Goal: Task Accomplishment & Management: Use online tool/utility

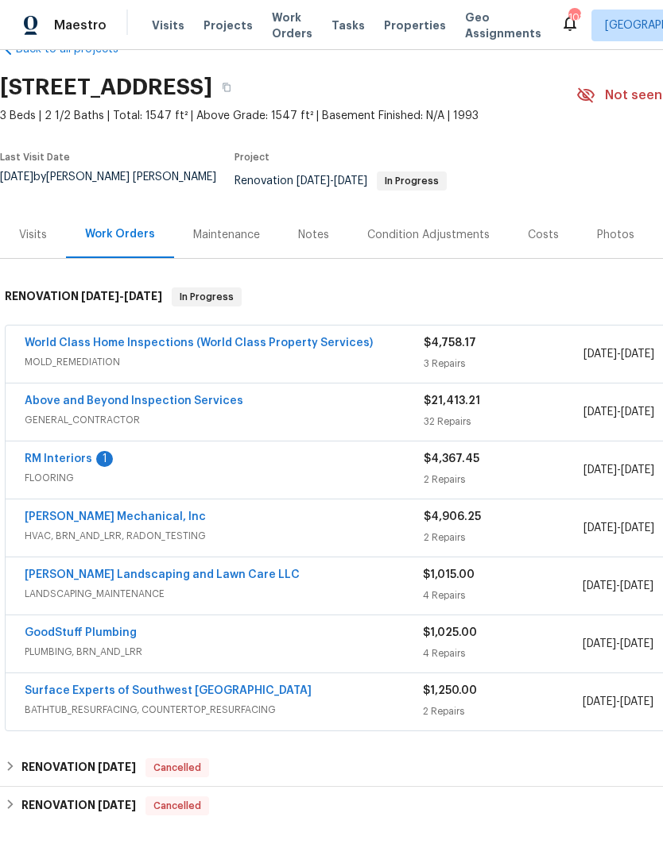
scroll to position [40, 0]
click at [133, 338] on link "World Class Home Inspections (World Class Property Services)" at bounding box center [199, 343] width 348 height 11
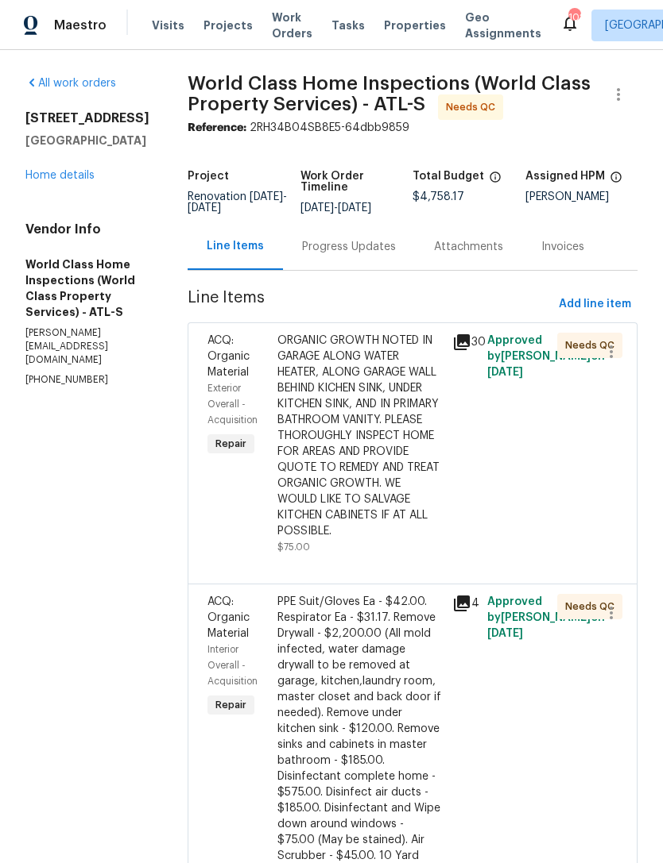
click at [345, 268] on div "Progress Updates" at bounding box center [349, 246] width 132 height 47
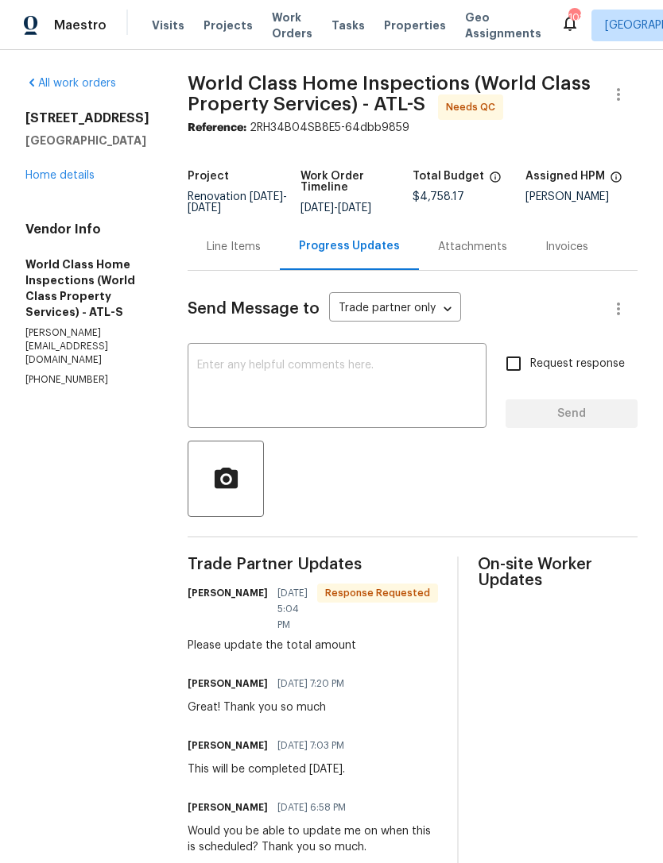
click at [43, 170] on link "Home details" at bounding box center [59, 175] width 69 height 11
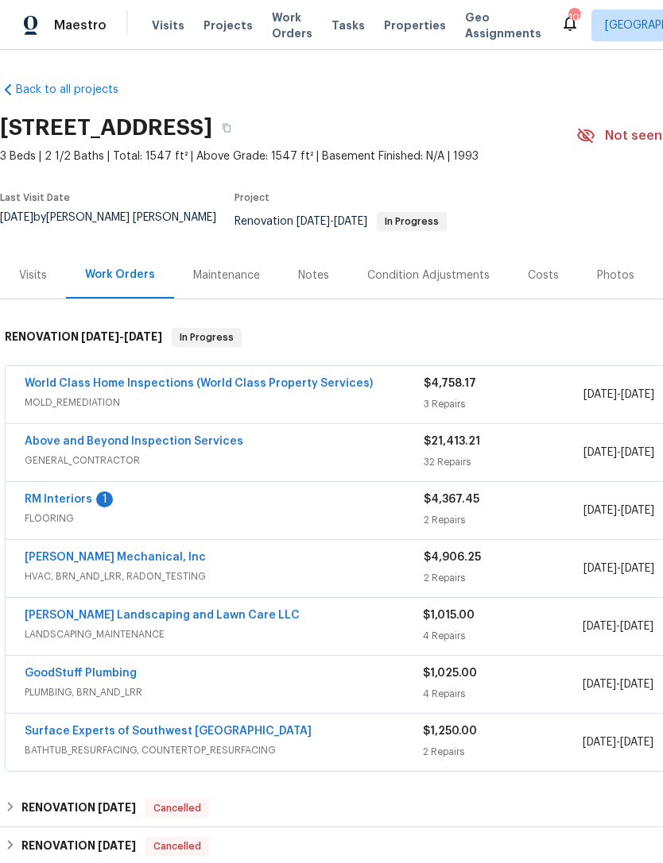
click at [133, 436] on link "Above and Beyond Inspection Services" at bounding box center [134, 441] width 218 height 11
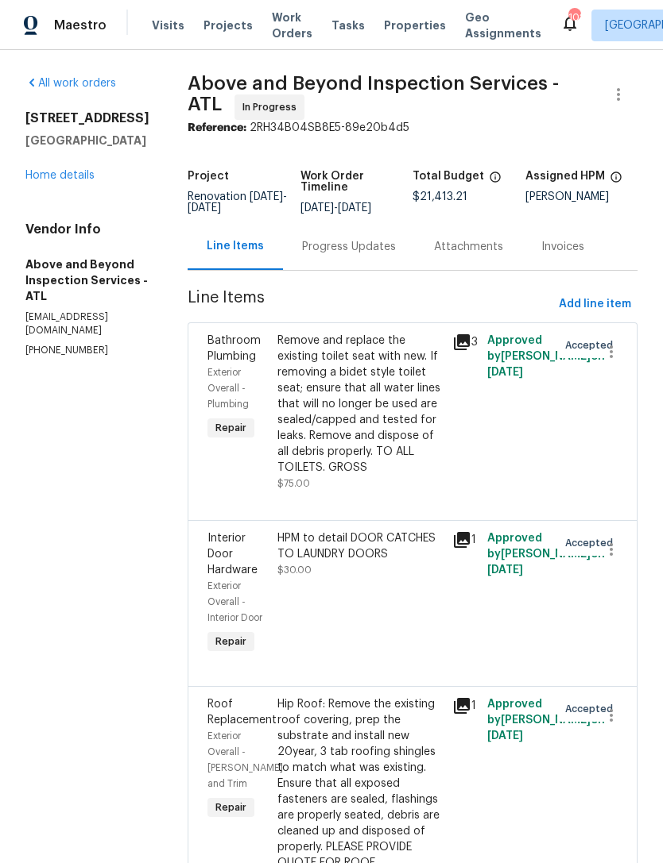
click at [73, 176] on link "Home details" at bounding box center [59, 175] width 69 height 11
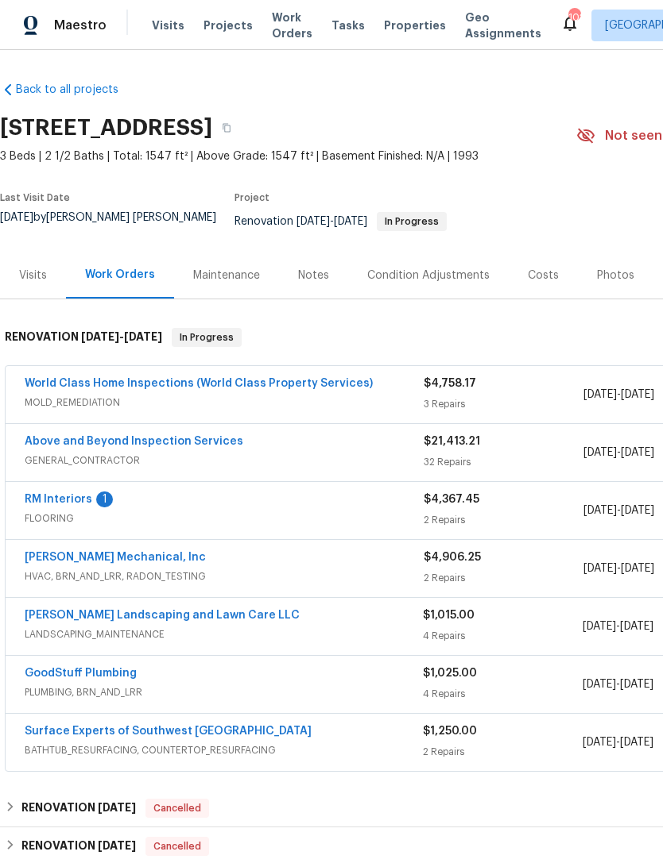
click at [165, 726] on link "Surface Experts of Southwest [GEOGRAPHIC_DATA]" at bounding box center [168, 731] width 287 height 11
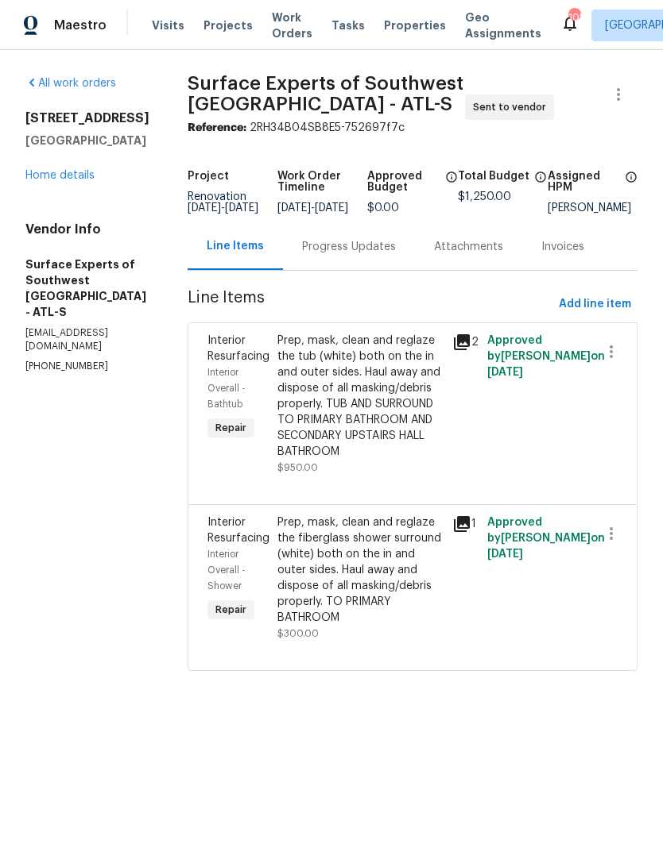
click at [423, 439] on div "Prep, mask, clean and reglaze the tub (white) both on the in and outer sides. H…" at bounding box center [359, 396] width 165 height 127
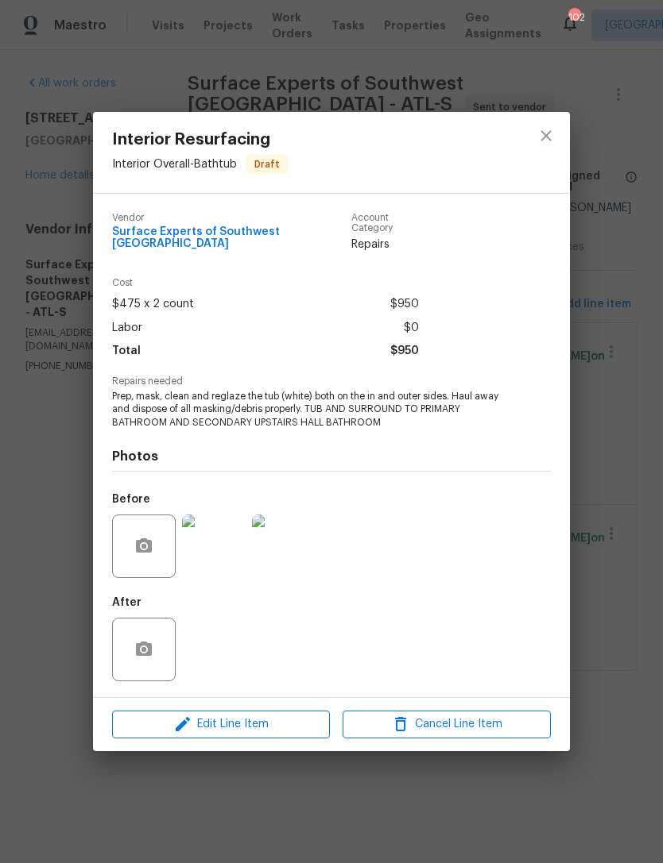
click at [280, 550] on img at bounding box center [284, 547] width 64 height 64
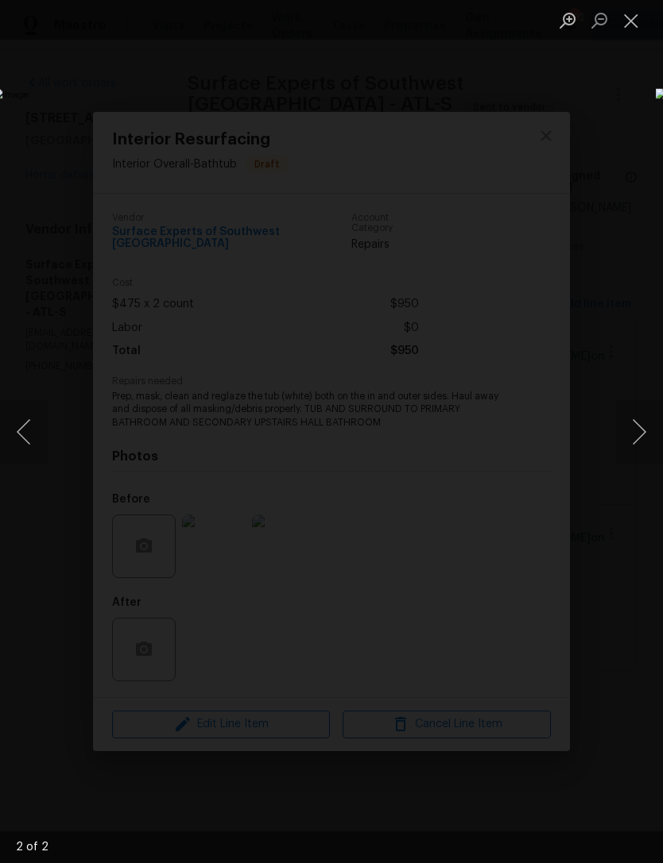
click at [641, 427] on button "Next image" at bounding box center [639, 432] width 48 height 64
click at [638, 425] on button "Next image" at bounding box center [639, 432] width 48 height 64
click at [638, 423] on button "Next image" at bounding box center [639, 432] width 48 height 64
click at [628, 32] on button "Close lightbox" at bounding box center [631, 20] width 32 height 28
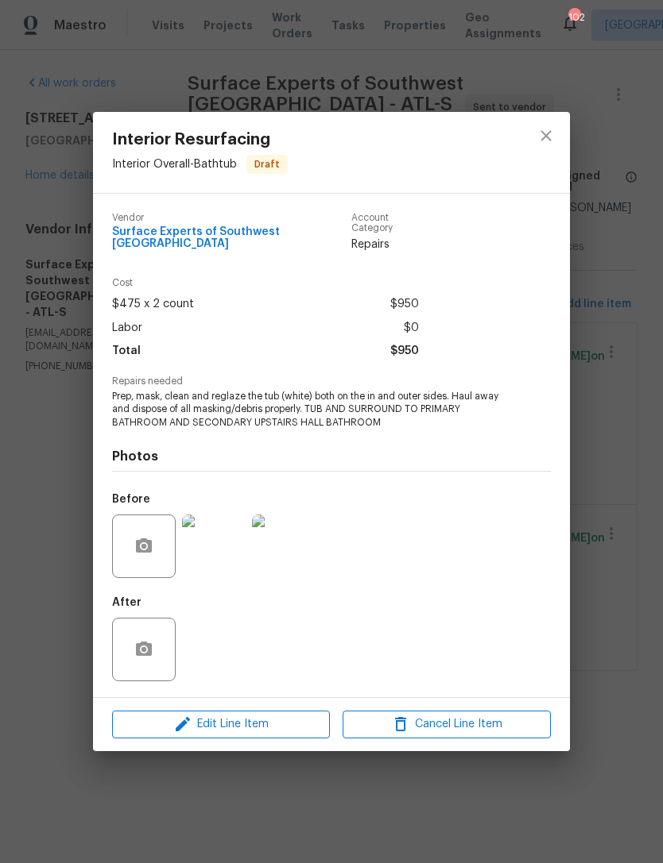
click at [605, 366] on div "Interior Resurfacing Interior Overall - Bathtub Draft Vendor Surface Experts of…" at bounding box center [331, 431] width 663 height 863
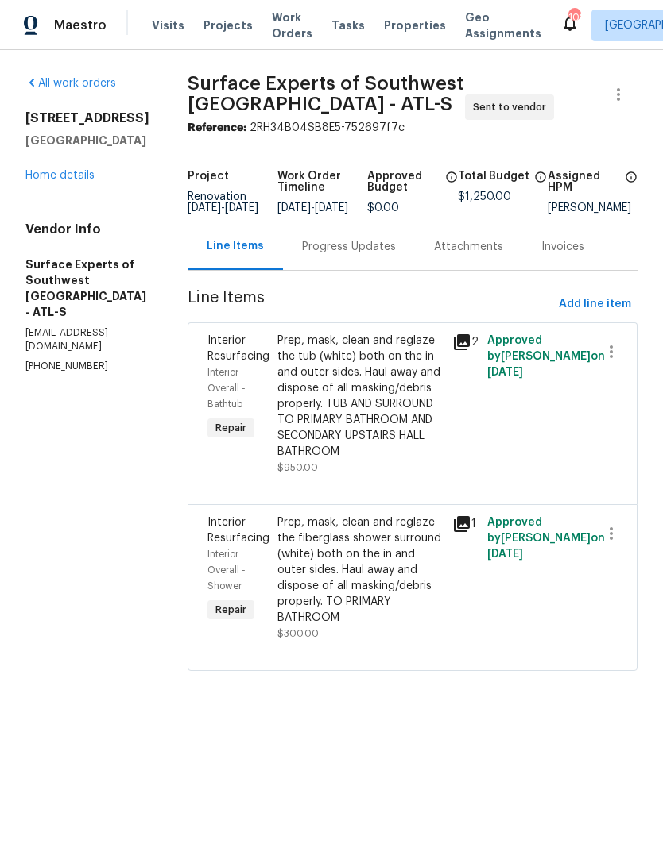
click at [377, 598] on div "Prep, mask, clean and reglaze the fiberglass shower surround (white) both on th…" at bounding box center [359, 570] width 165 height 111
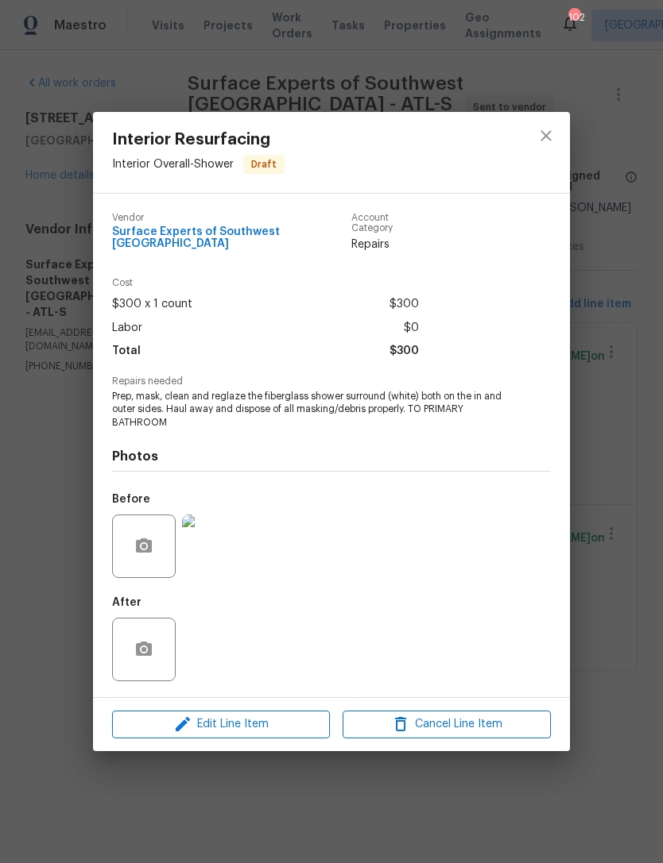
click at [590, 456] on div "Interior Resurfacing Interior Overall - Shower Draft Vendor Surface Experts of …" at bounding box center [331, 431] width 663 height 863
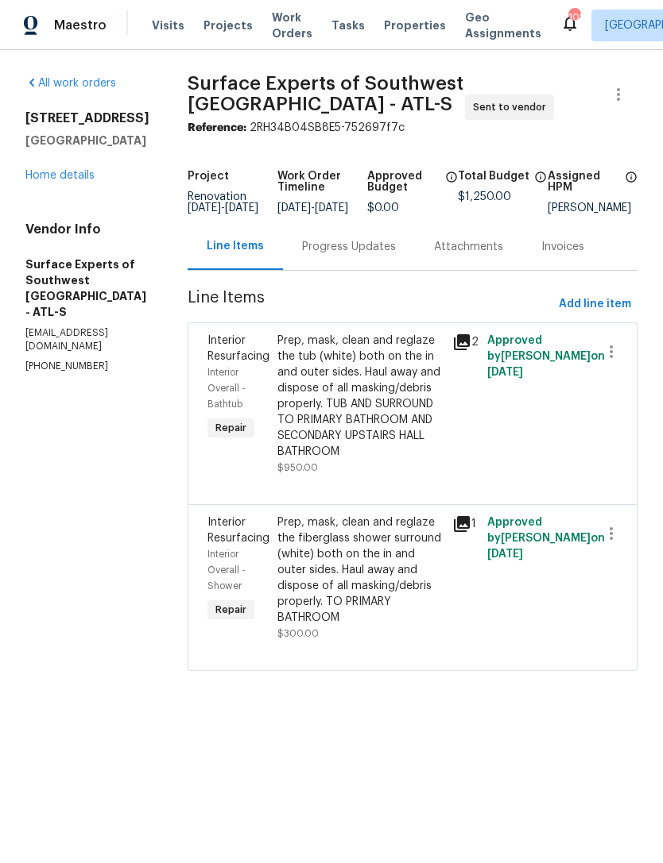
click at [415, 446] on div "Prep, mask, clean and reglaze the tub (white) both on the in and outer sides. H…" at bounding box center [359, 396] width 165 height 127
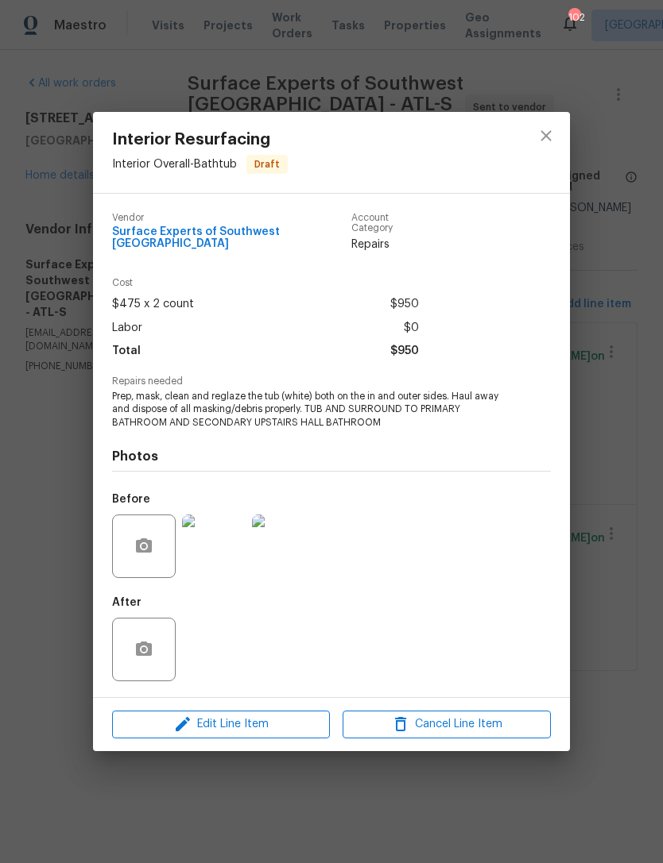
click at [615, 402] on div "Interior Resurfacing Interior Overall - Bathtub Draft Vendor Surface Experts of…" at bounding box center [331, 431] width 663 height 863
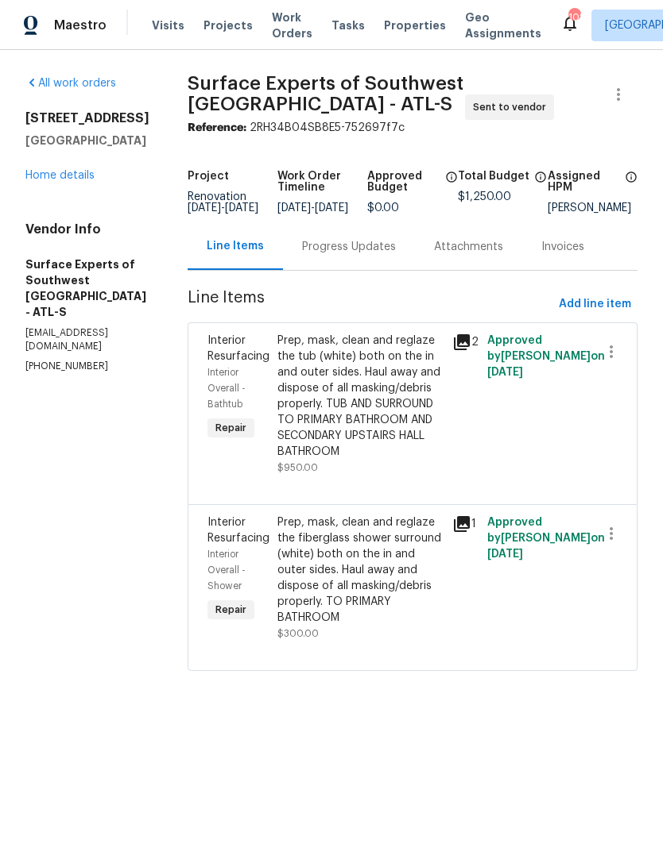
click at [59, 181] on link "Home details" at bounding box center [59, 175] width 69 height 11
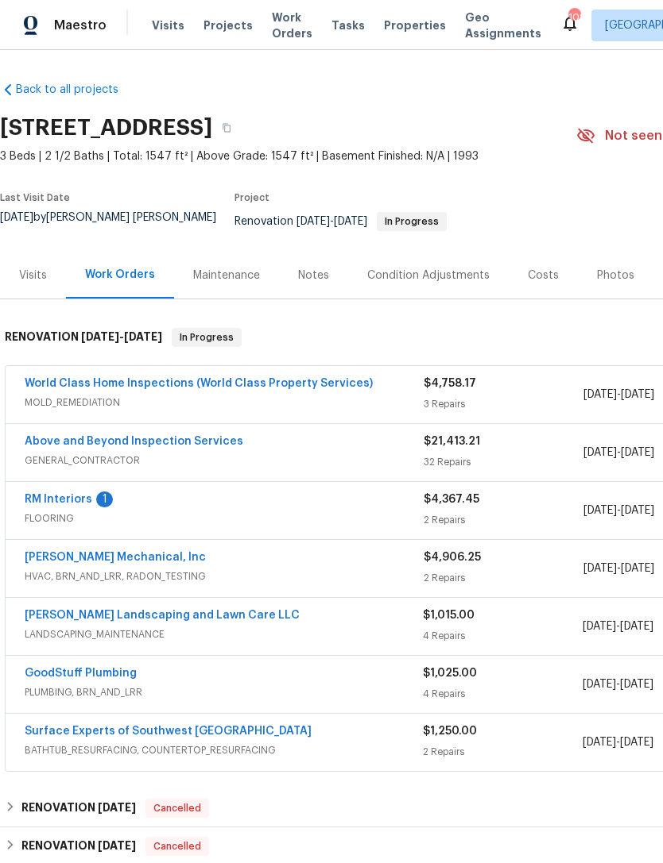
click at [164, 436] on link "Above and Beyond Inspection Services" at bounding box center [134, 441] width 218 height 11
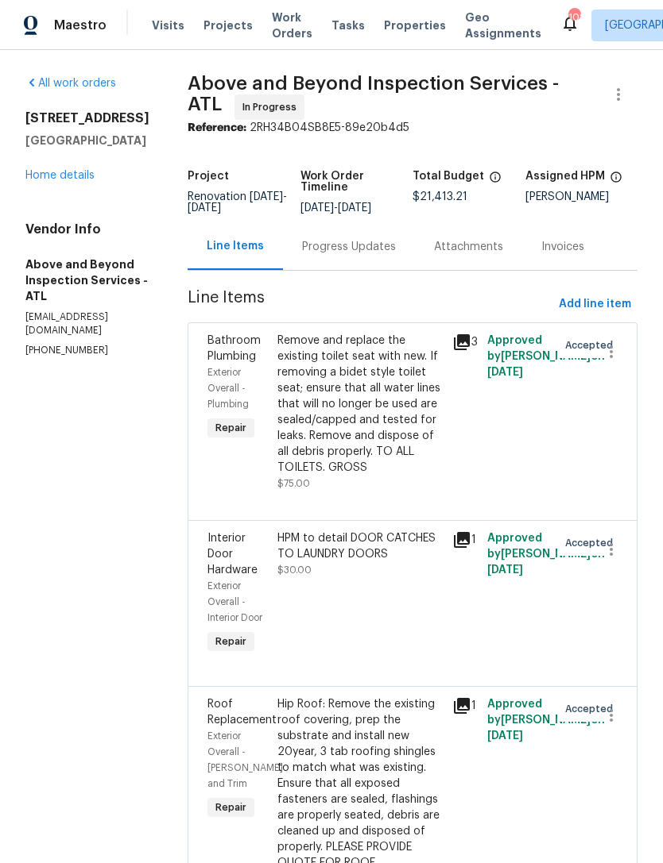
click at [68, 172] on link "Home details" at bounding box center [59, 175] width 69 height 11
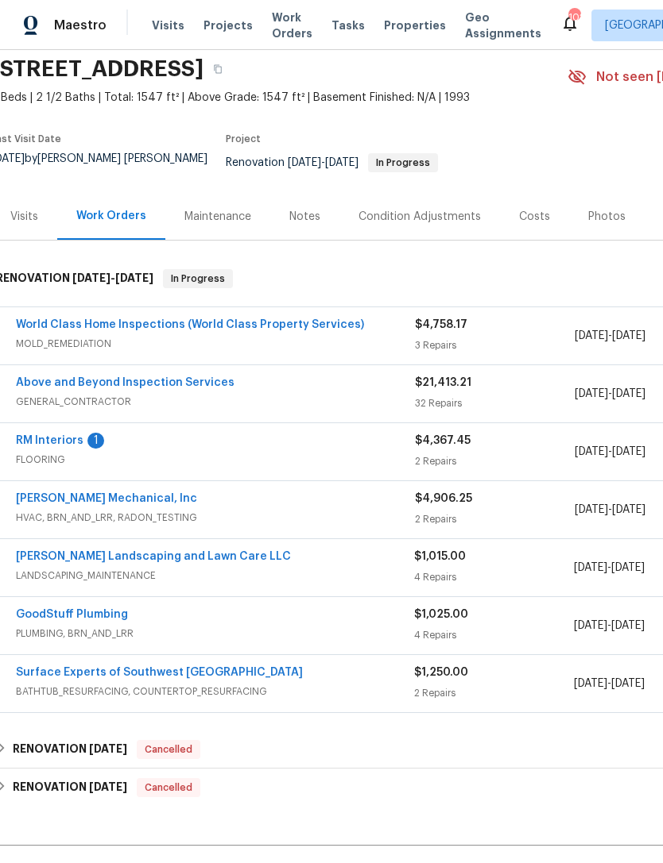
scroll to position [60, 9]
click at [165, 377] on link "Above and Beyond Inspection Services" at bounding box center [125, 382] width 218 height 11
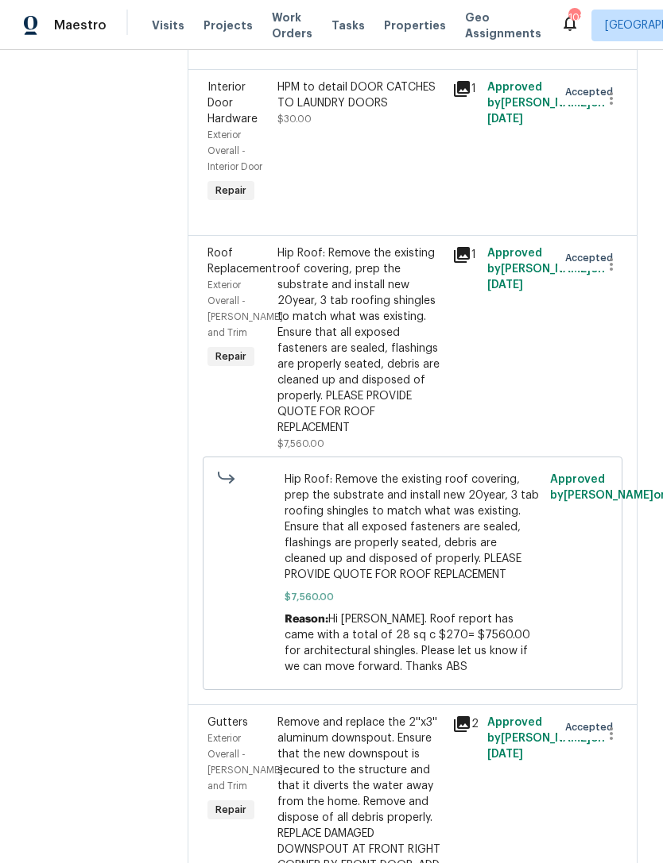
scroll to position [446, 0]
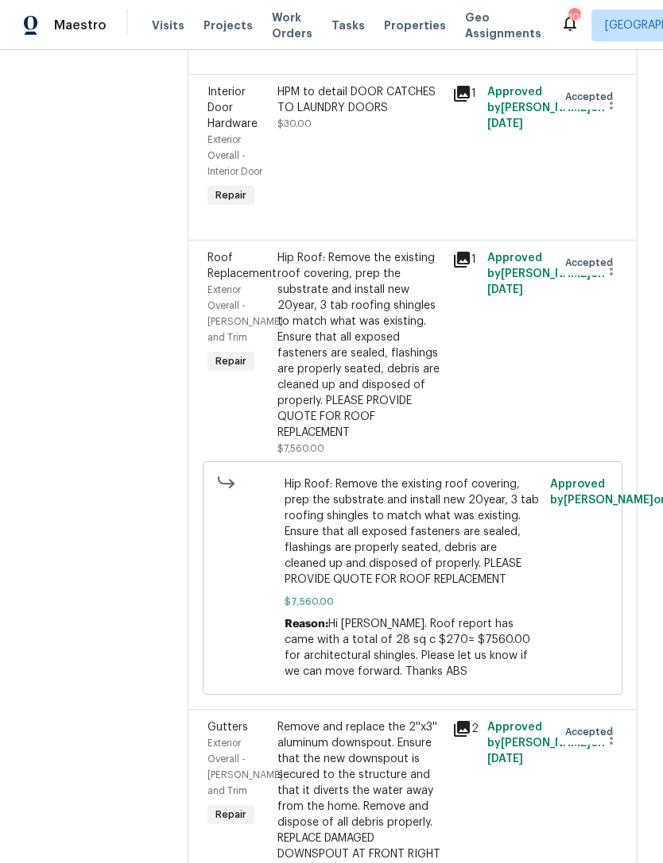
click at [391, 116] on div "HPM to detail DOOR CATCHES TO LAUNDRY DOORS" at bounding box center [359, 100] width 165 height 32
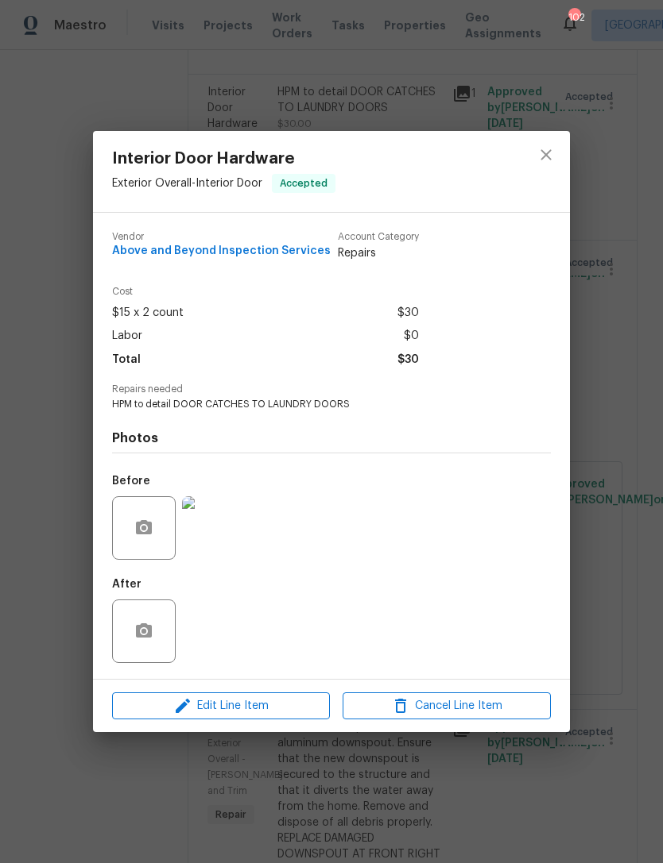
click at [208, 529] on img at bounding box center [214, 528] width 64 height 64
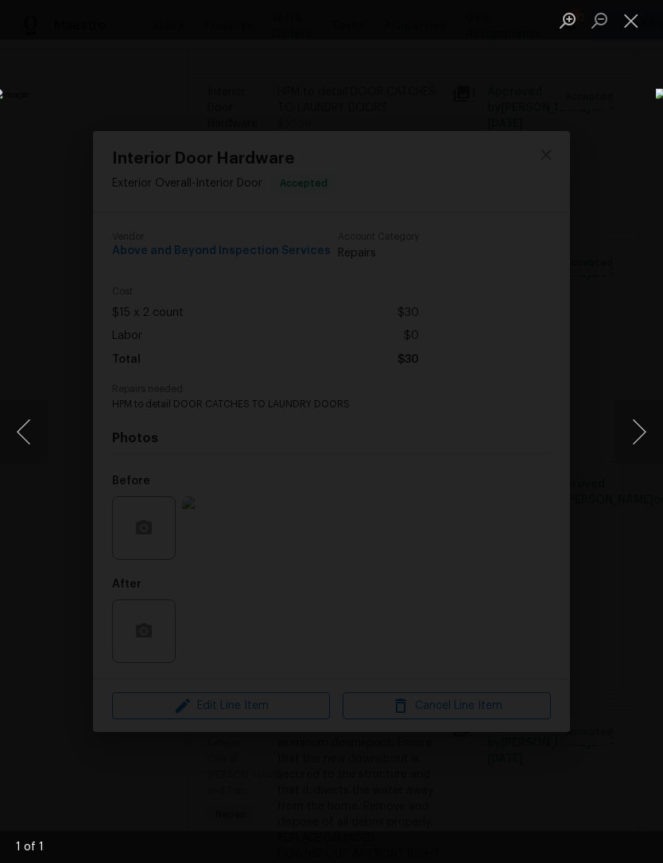
click at [643, 428] on button "Next image" at bounding box center [639, 432] width 48 height 64
click at [639, 23] on button "Close lightbox" at bounding box center [631, 20] width 32 height 28
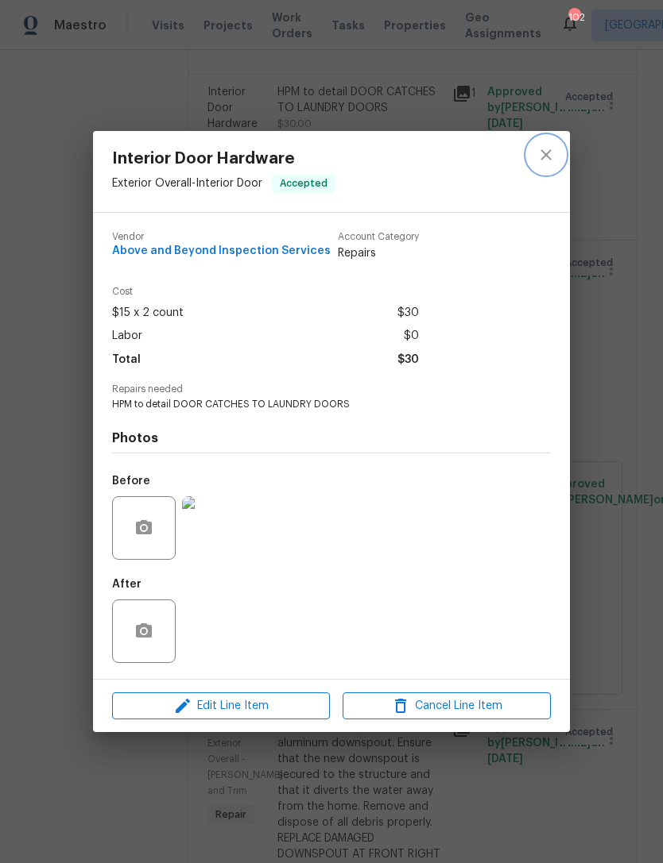
click at [542, 157] on icon "close" at bounding box center [545, 154] width 10 height 10
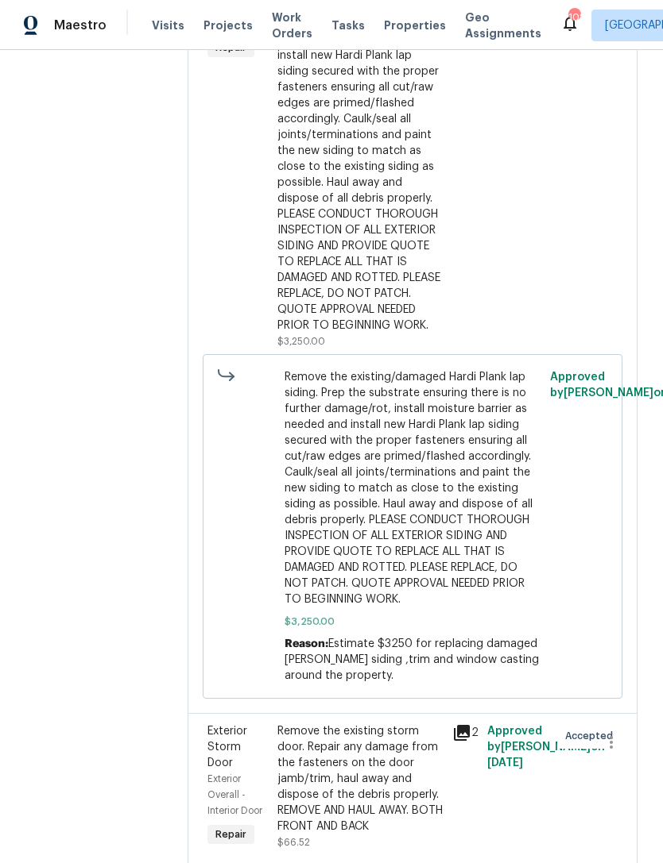
scroll to position [5318, 0]
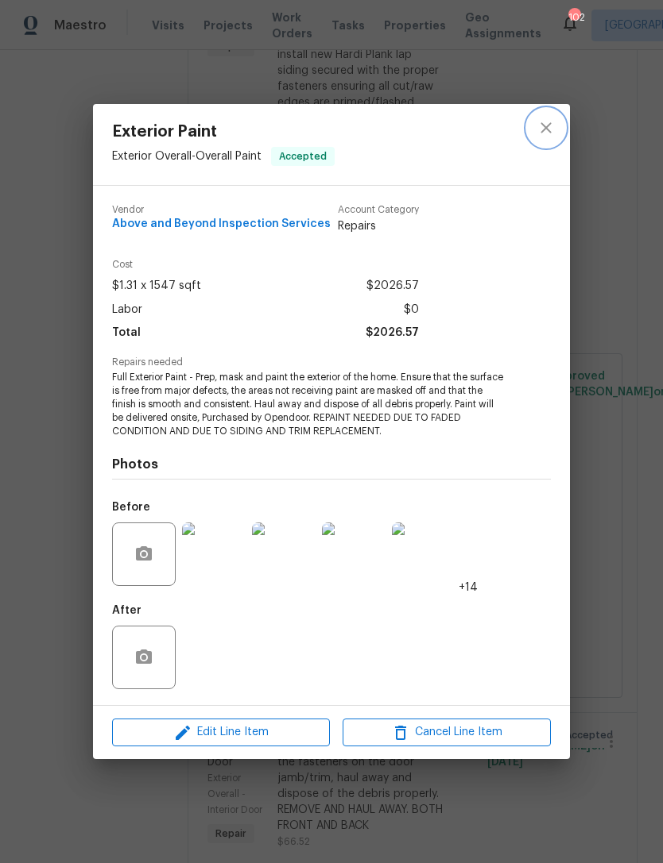
click at [547, 135] on icon "close" at bounding box center [545, 127] width 19 height 19
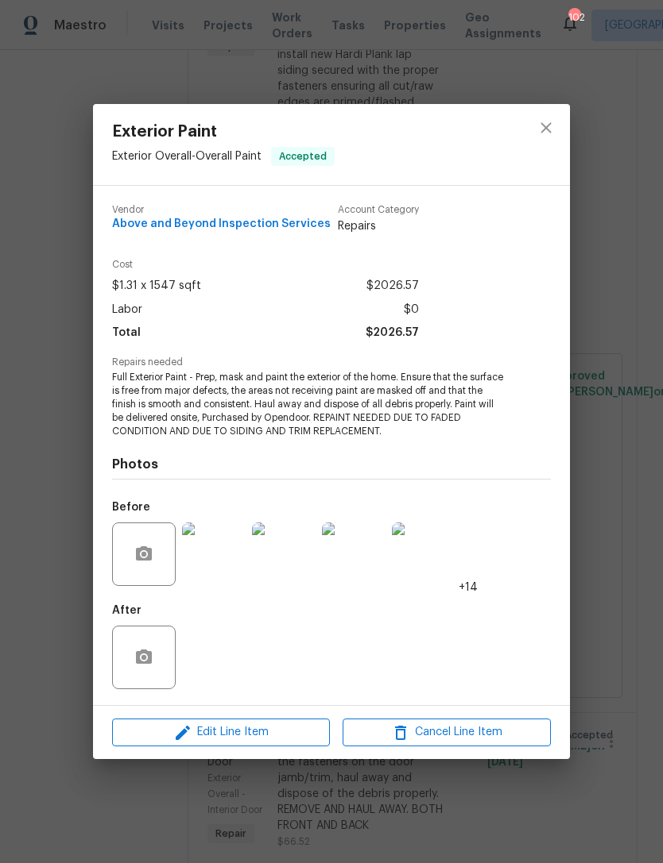
click at [608, 349] on div "Exterior Paint Exterior Overall - Overall Paint Accepted Vendor Above and Beyon…" at bounding box center [331, 431] width 663 height 863
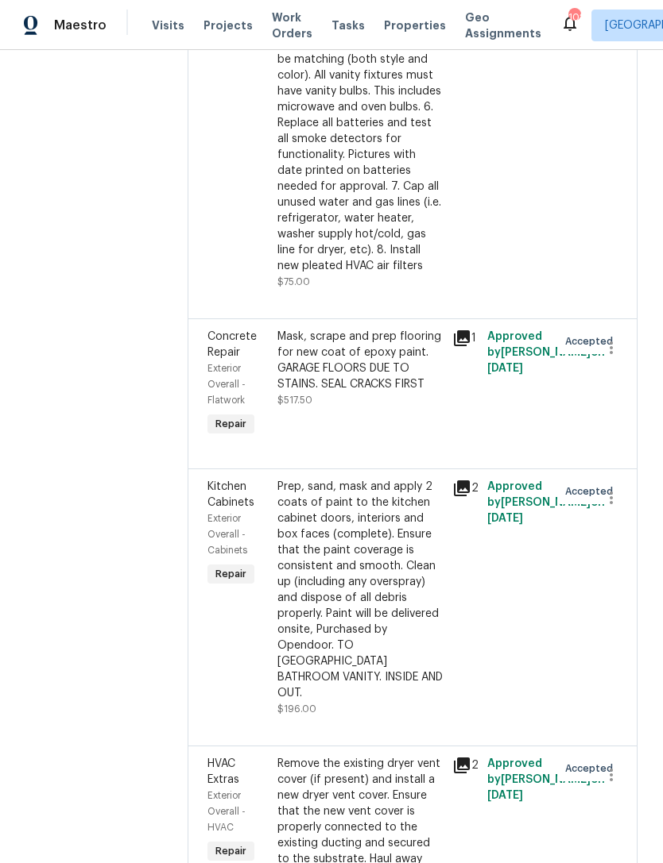
scroll to position [6623, 0]
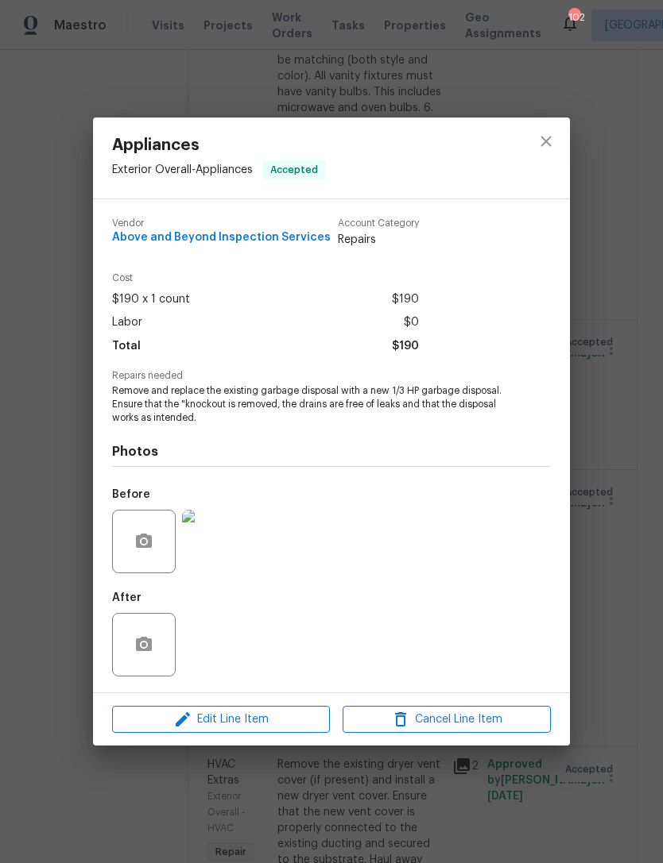
click at [620, 394] on div "Appliances Exterior Overall - Appliances Accepted Vendor Above and Beyond Inspe…" at bounding box center [331, 431] width 663 height 863
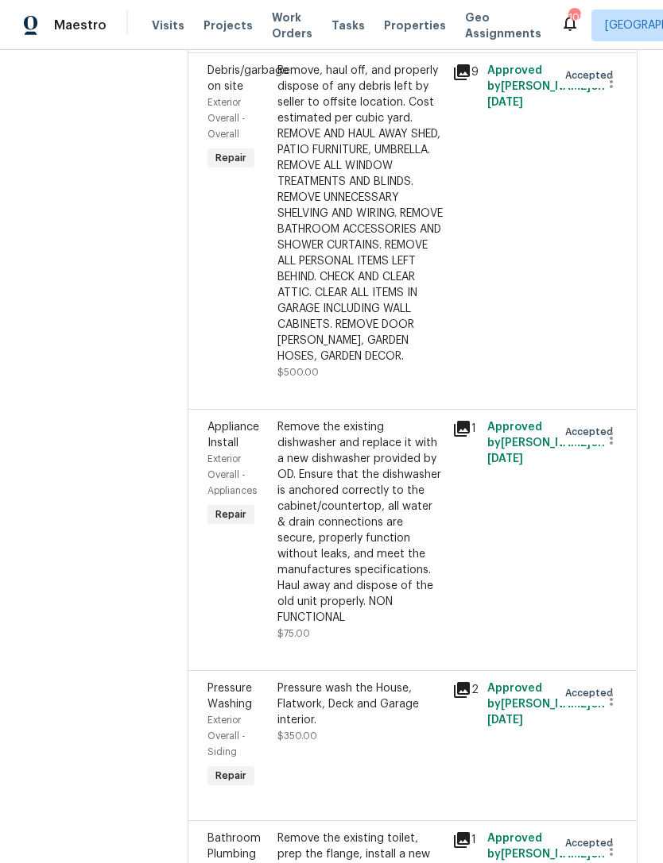
scroll to position [7836, 0]
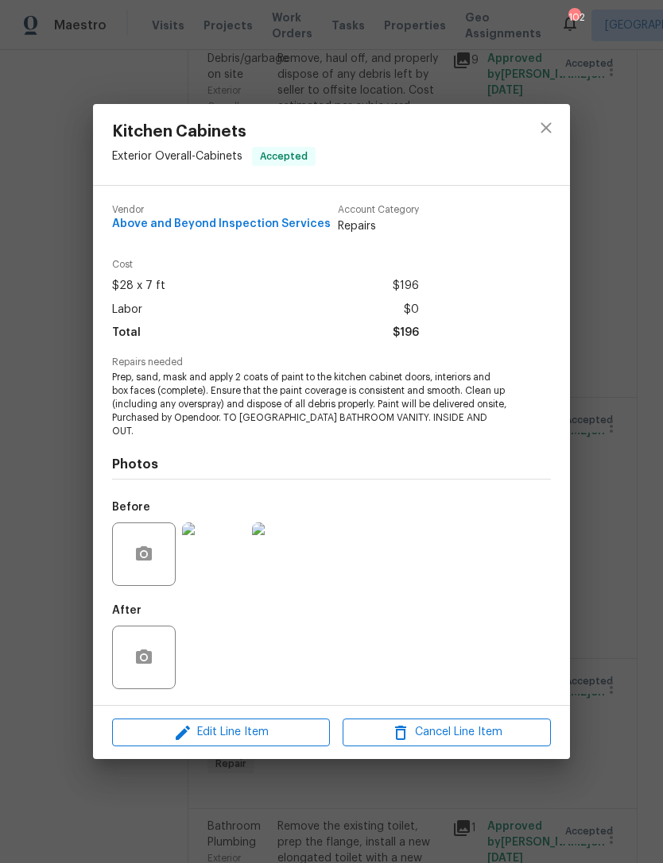
click at [607, 413] on div "Kitchen Cabinets Exterior Overall - Cabinets Accepted Vendor Above and Beyond I…" at bounding box center [331, 431] width 663 height 863
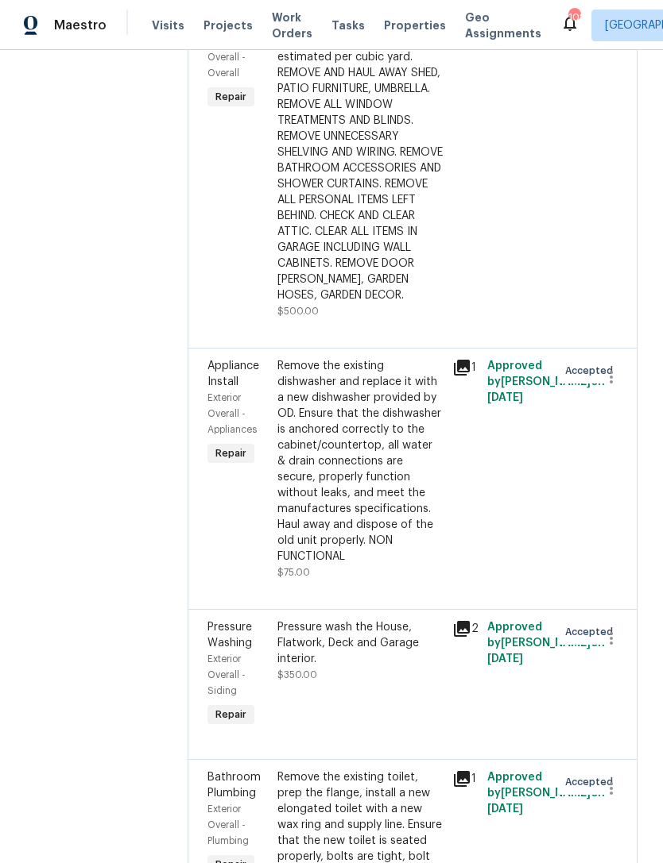
scroll to position [7902, 0]
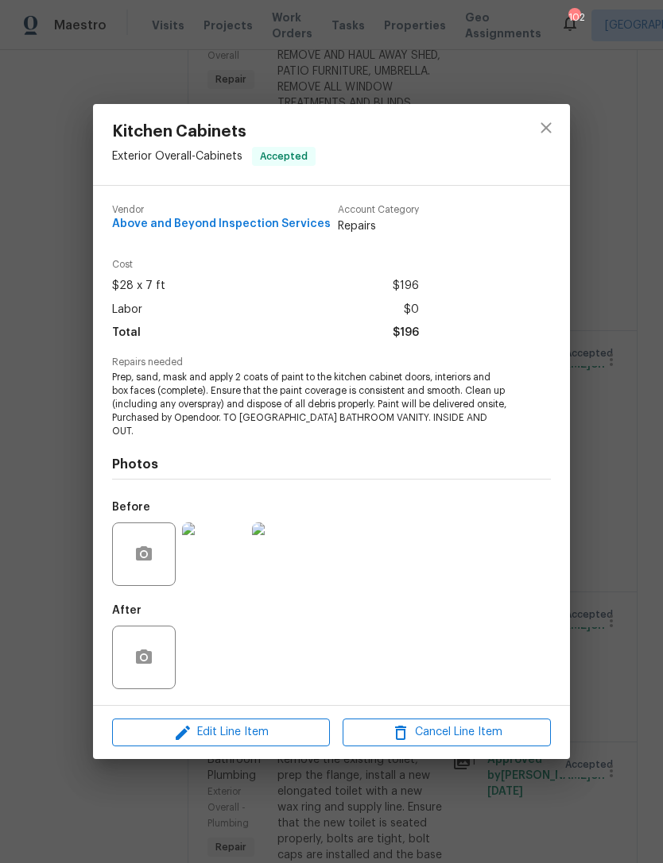
click at [229, 554] on img at bounding box center [214, 555] width 64 height 64
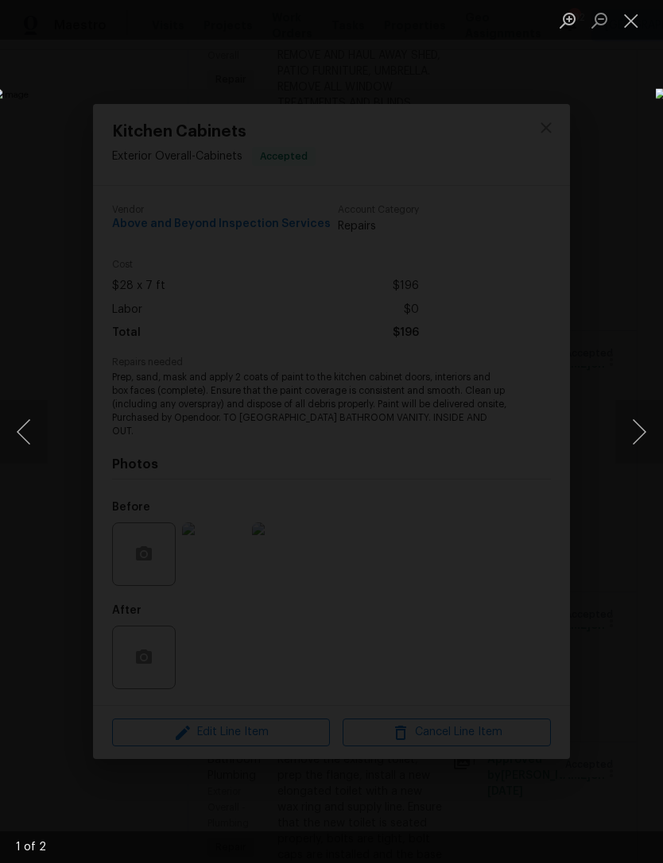
click at [644, 421] on button "Next image" at bounding box center [639, 432] width 48 height 64
click at [645, 424] on button "Next image" at bounding box center [639, 432] width 48 height 64
click at [644, 101] on div "Lightbox" at bounding box center [331, 431] width 663 height 863
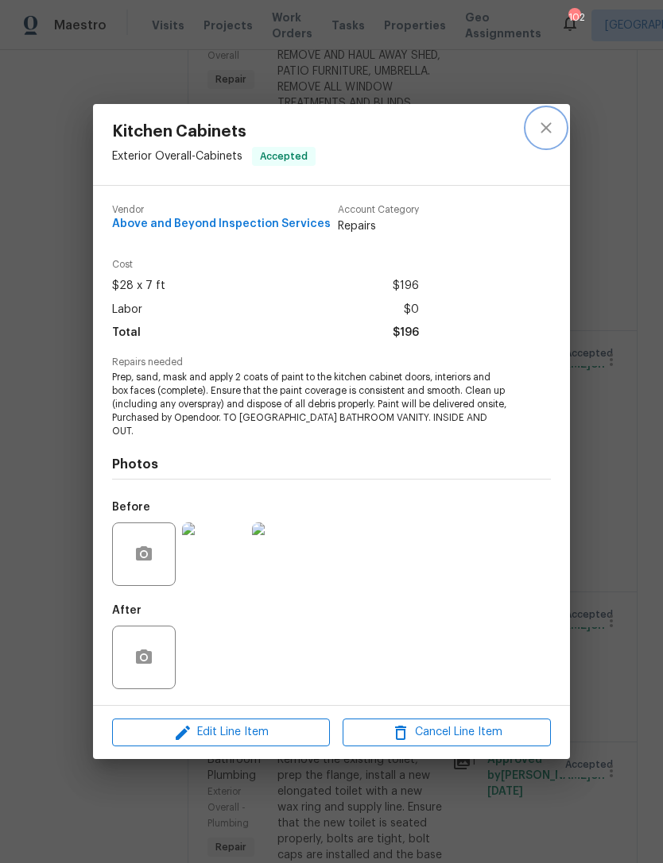
click at [552, 130] on icon "close" at bounding box center [545, 127] width 19 height 19
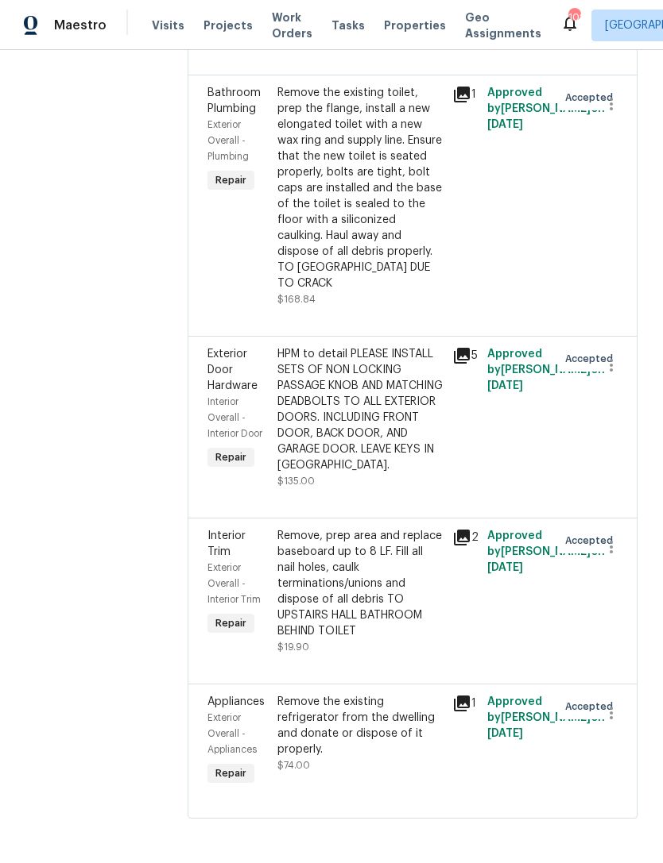
scroll to position [51, 0]
click at [409, 588] on div "Remove, prep area and replace baseboard up to 8 LF. Fill all nail holes, caulk …" at bounding box center [359, 583] width 165 height 111
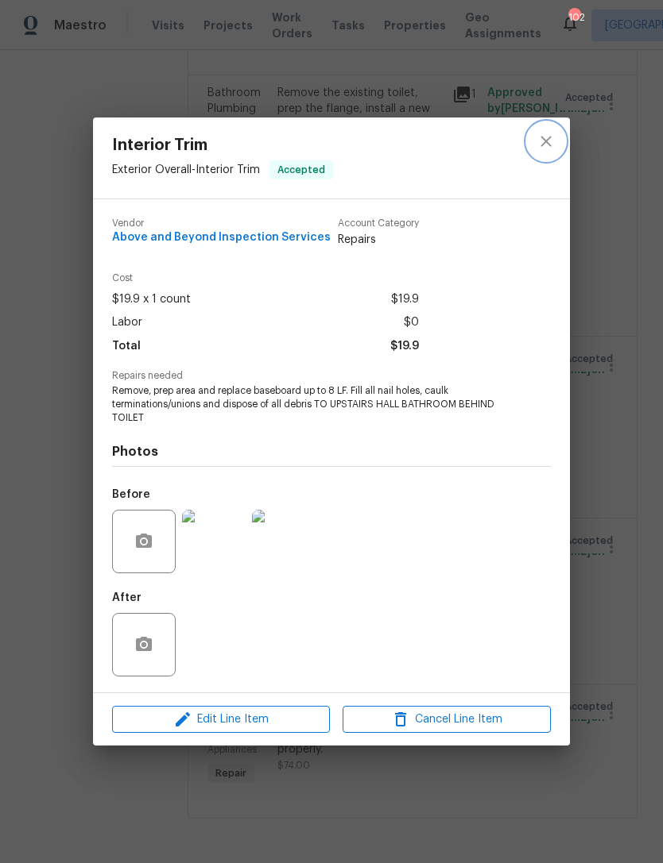
click at [553, 140] on icon "close" at bounding box center [545, 141] width 19 height 19
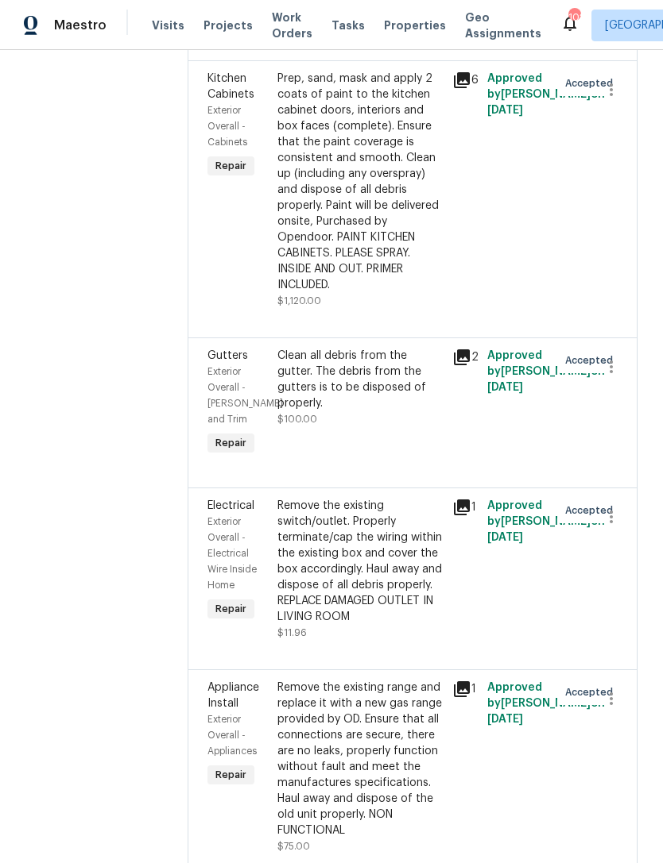
scroll to position [1493, 0]
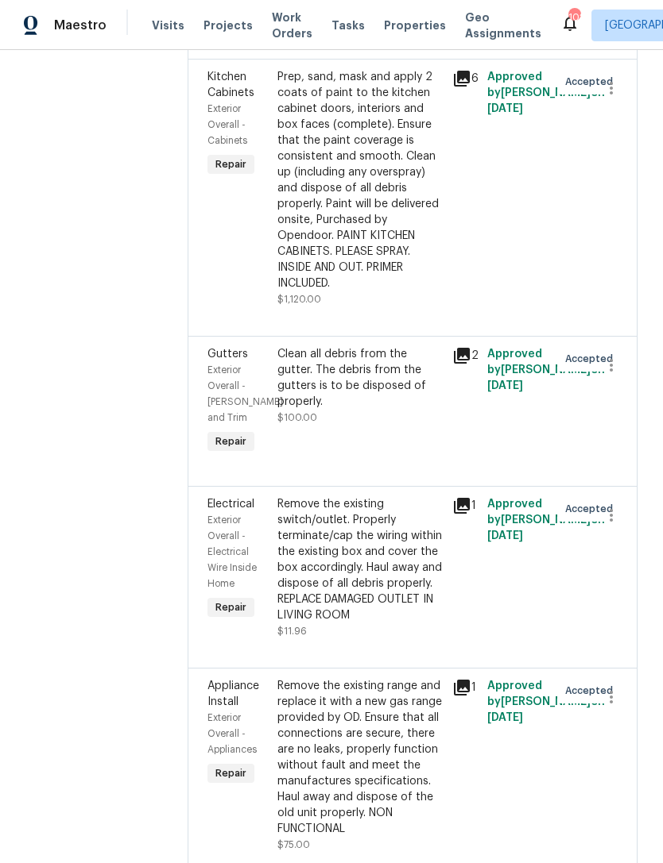
click at [442, 282] on div "Prep, sand, mask and apply 2 coats of paint to the kitchen cabinet doors, inter…" at bounding box center [359, 180] width 165 height 222
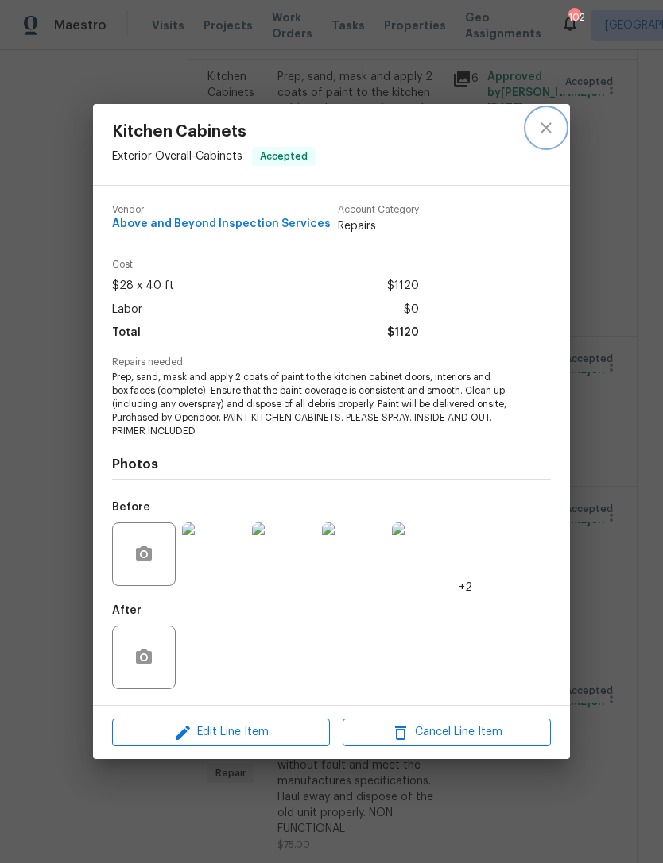
click at [548, 118] on icon "close" at bounding box center [545, 127] width 19 height 19
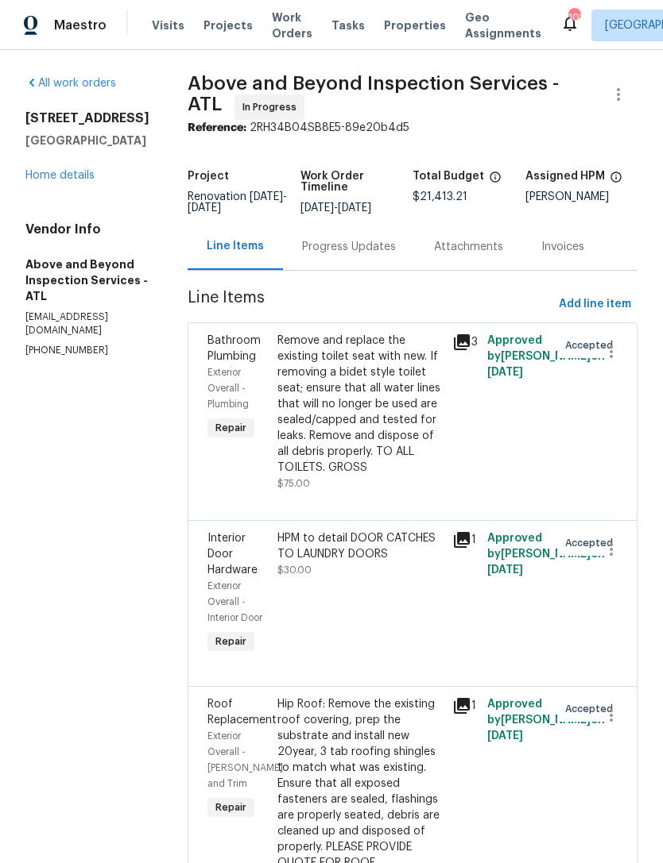
scroll to position [-1, 0]
click at [607, 315] on span "Add line item" at bounding box center [594, 305] width 72 height 20
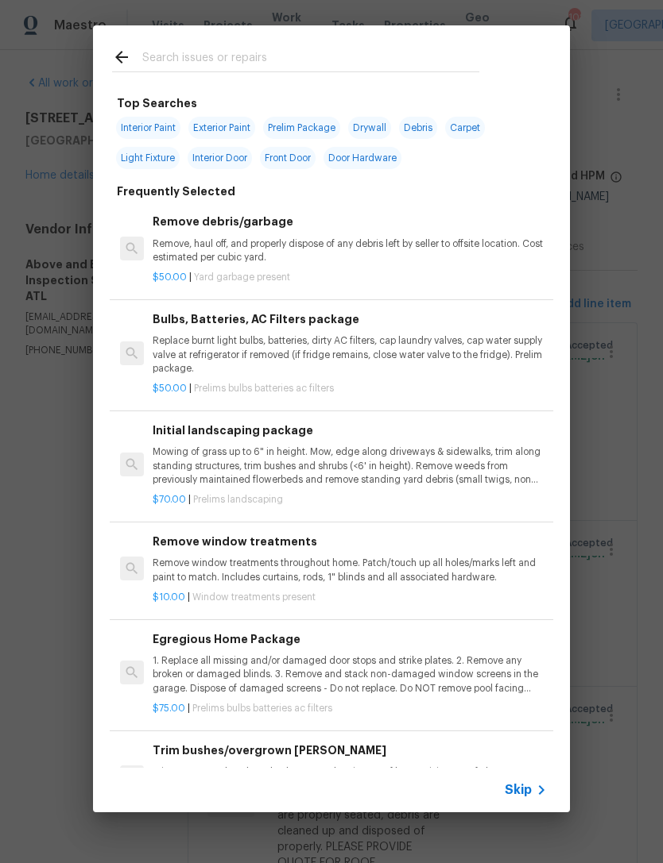
scroll to position [0, 0]
click at [270, 55] on input "text" at bounding box center [310, 60] width 337 height 24
type input "Cabin"
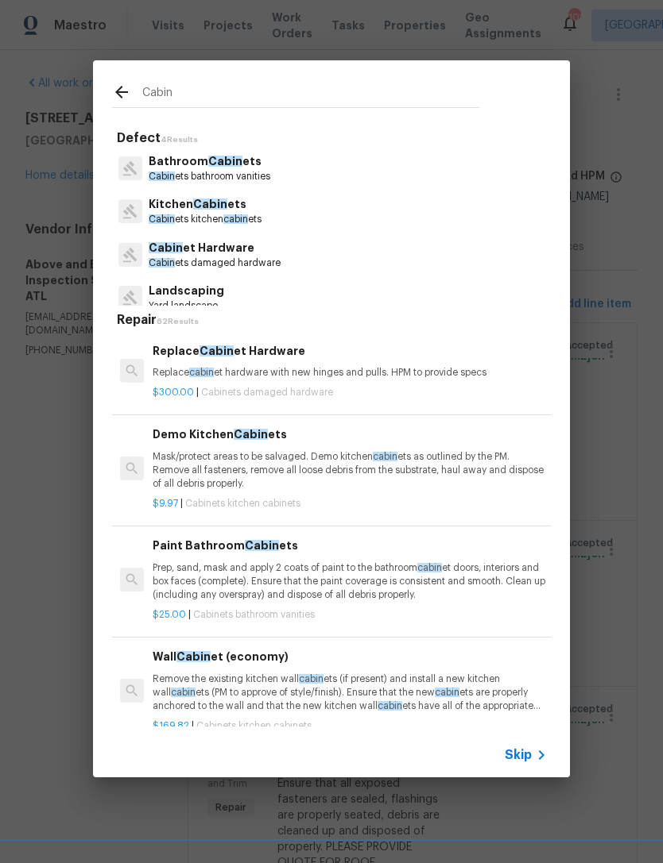
click at [257, 211] on p "Kitchen Cabin ets" at bounding box center [205, 204] width 113 height 17
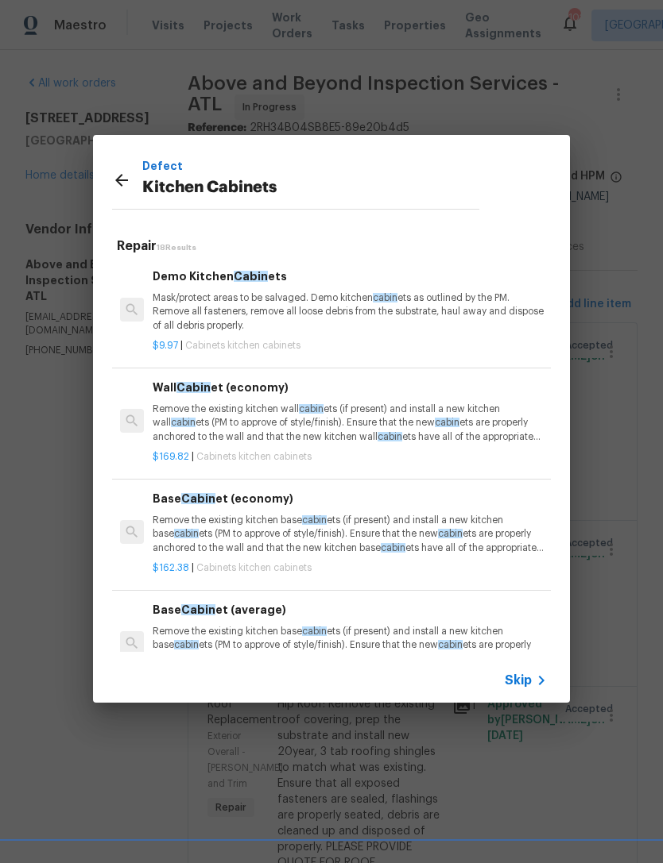
click at [238, 621] on div "Base Cabin et (average) Remove the existing kitchen base cabin ets (if present)…" at bounding box center [350, 633] width 394 height 65
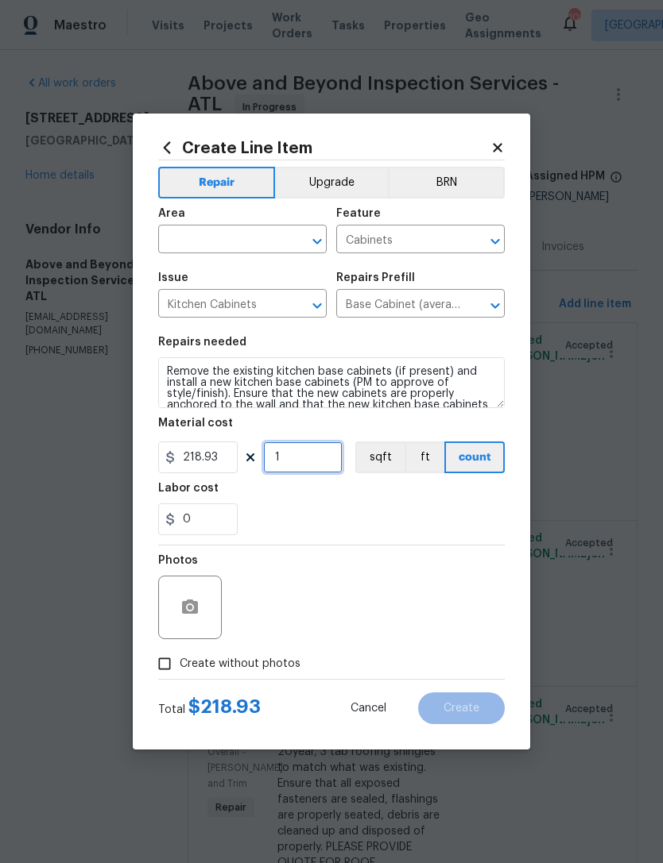
click at [303, 455] on input "1" at bounding box center [302, 458] width 79 height 32
type input "7"
click at [422, 525] on div "0" at bounding box center [331, 520] width 346 height 32
click at [318, 473] on input "7" at bounding box center [302, 458] width 79 height 32
click at [358, 505] on div "0" at bounding box center [331, 520] width 346 height 32
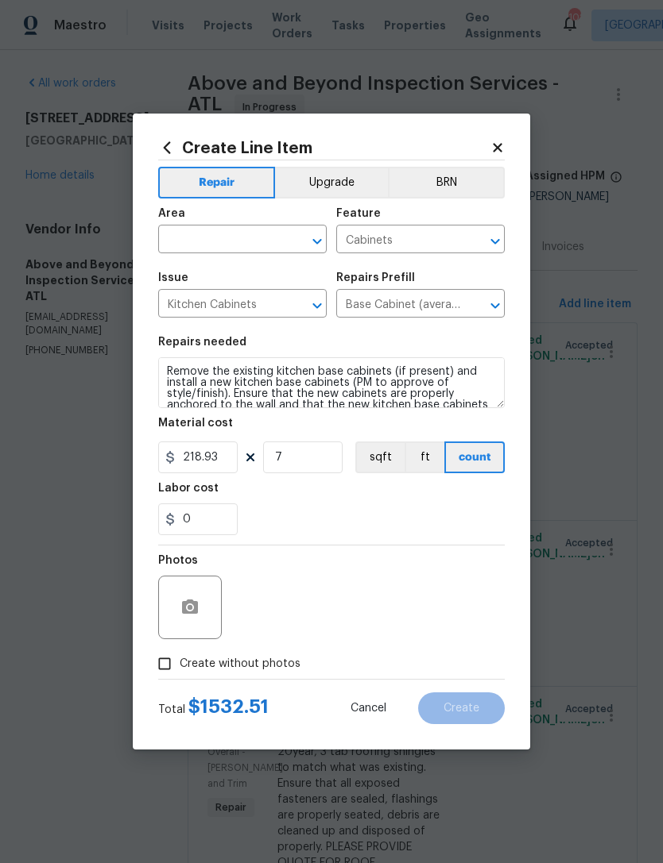
click at [371, 527] on div "0" at bounding box center [331, 520] width 346 height 32
click at [250, 214] on div "Area" at bounding box center [242, 218] width 168 height 21
click at [250, 213] on div "Area" at bounding box center [242, 218] width 168 height 21
click at [241, 238] on input "text" at bounding box center [220, 241] width 124 height 25
click at [235, 267] on li "Kitchen" at bounding box center [242, 276] width 168 height 26
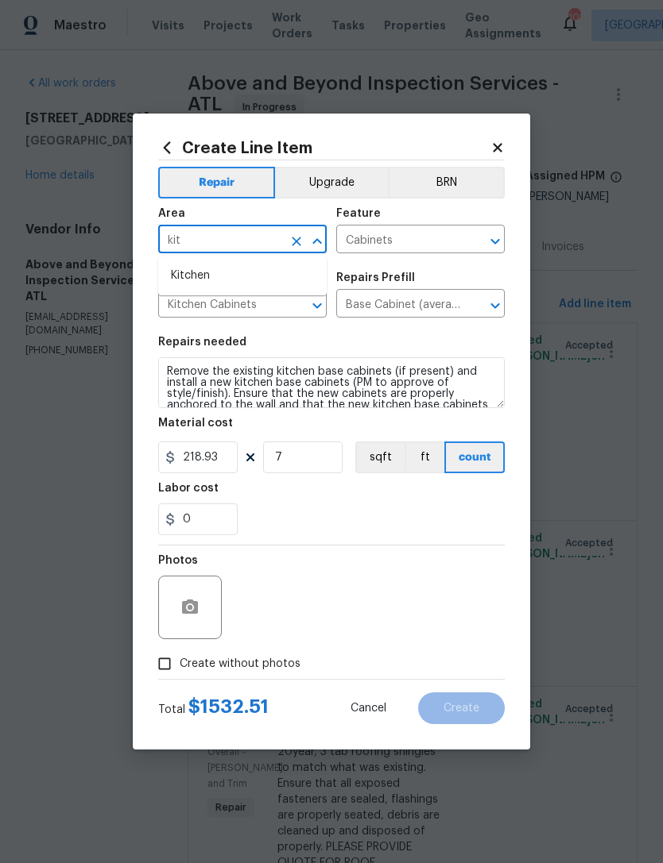
type input "Kitchen"
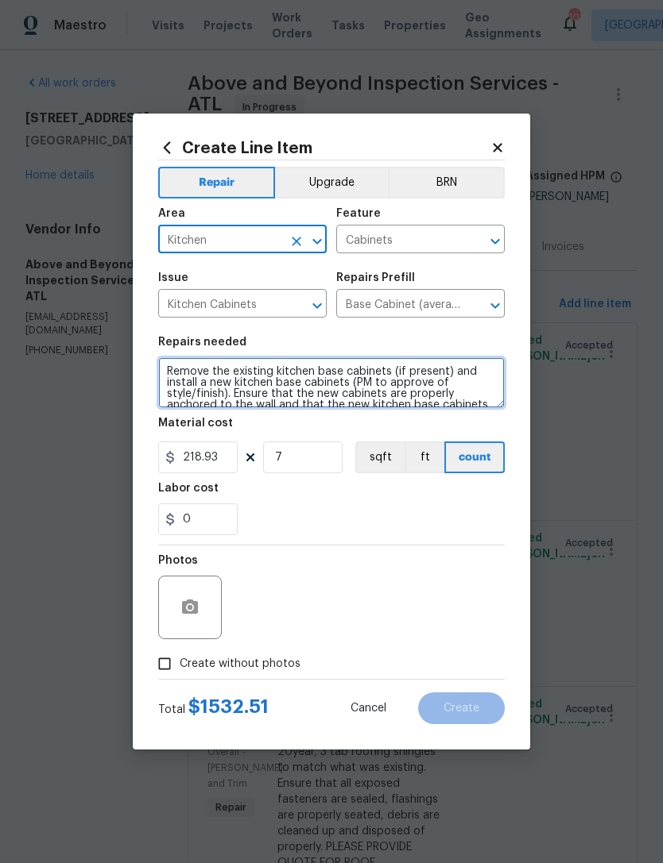
click at [213, 377] on textarea "Remove the existing kitchen base cabinets (if present) and install a new kitche…" at bounding box center [331, 382] width 346 height 51
click at [238, 367] on textarea "Replace the existing kitchen base cabinets (if present) and install a new kitch…" at bounding box center [331, 382] width 346 height 51
click at [270, 373] on textarea "Replace the existing kitchen base cabinets (if present) and install a new kitch…" at bounding box center [331, 382] width 346 height 51
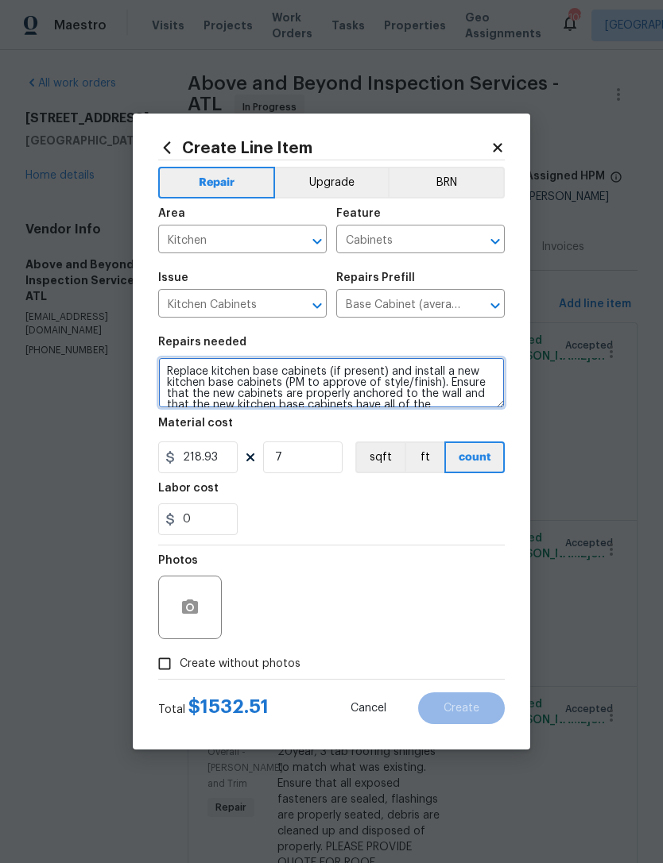
click at [386, 369] on textarea "Replace kitchen base cabinets (if present) and install a new kitchen base cabin…" at bounding box center [331, 382] width 346 height 51
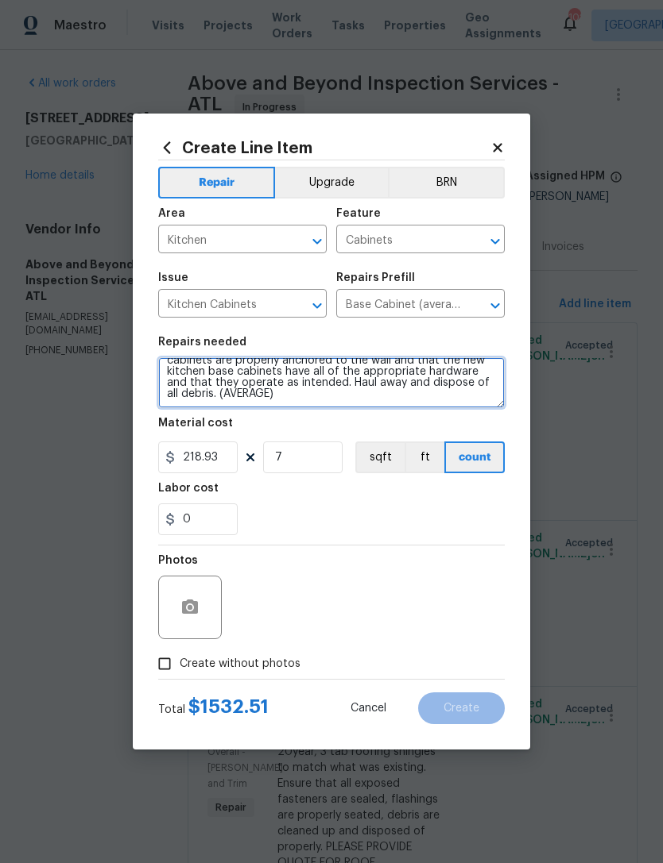
click at [295, 398] on textarea "Replace kitchen base cabinets and install a new kitchen base cabinets (PM to ap…" at bounding box center [331, 382] width 346 height 51
click at [272, 401] on textarea "Replace kitchen base cabinets and install a new kitchen base cabinets (PM to ap…" at bounding box center [331, 382] width 346 height 51
click at [384, 391] on textarea "Replace kitchen base cabinets and install a new kitchen base cabinets (PM to ap…" at bounding box center [331, 382] width 346 height 51
click at [280, 384] on textarea "Replace kitchen base cabinets and install a new kitchen base cabinets (PM to ap…" at bounding box center [331, 382] width 346 height 51
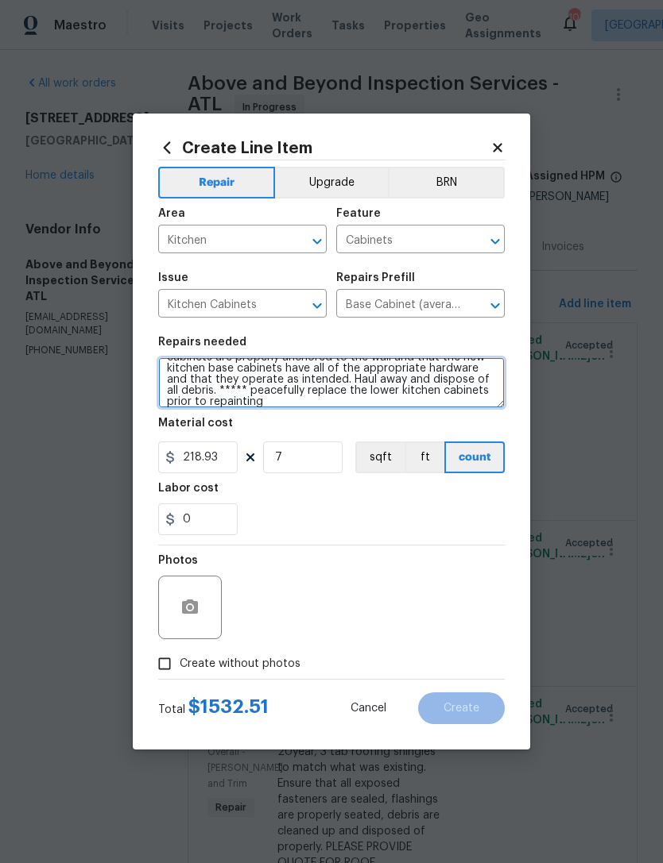
click at [340, 385] on textarea "Replace kitchen base cabinets and install a new kitchen base cabinets (PM to ap…" at bounding box center [331, 382] width 346 height 51
click at [259, 393] on textarea "Replace kitchen base cabinets and install a new kitchen base cabinets (PM to ap…" at bounding box center [331, 382] width 346 height 51
click at [262, 407] on textarea "Replace kitchen base cabinets and install a new kitchen base cabinets (PM to ap…" at bounding box center [331, 382] width 346 height 51
type textarea "Replace kitchen base cabinets and install a new kitchen base cabinets (PM to ap…"
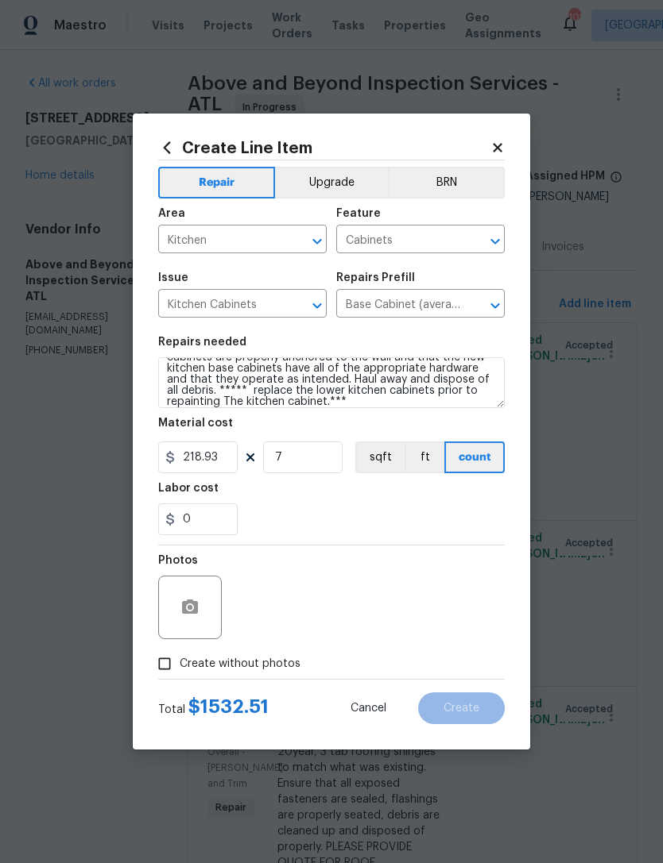
click at [335, 493] on div "Labor cost" at bounding box center [331, 493] width 346 height 21
click at [198, 616] on icon "button" at bounding box center [189, 607] width 19 height 19
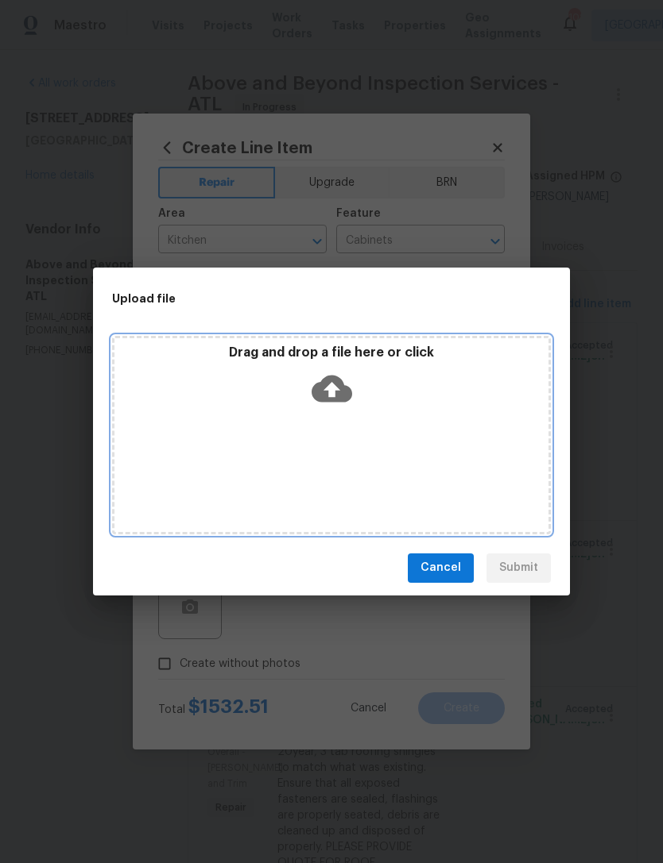
click at [342, 367] on div "Drag and drop a file here or click" at bounding box center [331, 379] width 434 height 68
click at [341, 388] on icon at bounding box center [331, 388] width 41 height 27
click at [352, 392] on div "Drag and drop a file here or click" at bounding box center [331, 379] width 434 height 68
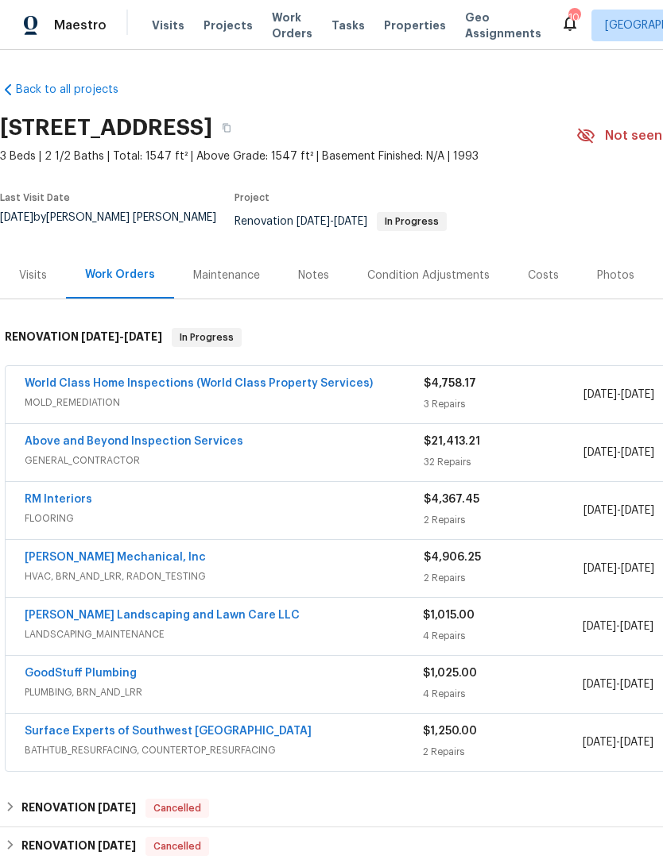
click at [175, 436] on link "Above and Beyond Inspection Services" at bounding box center [134, 441] width 218 height 11
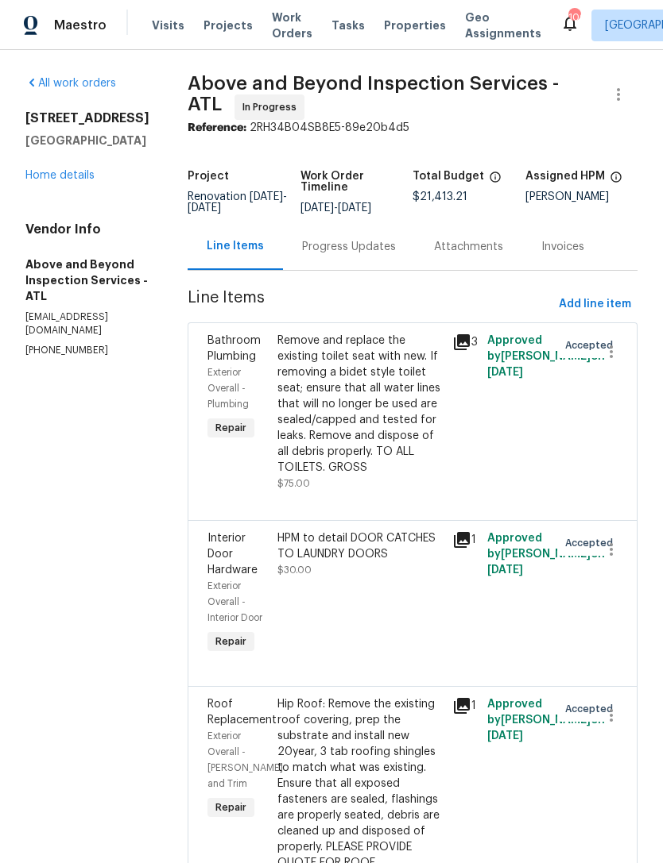
click at [75, 171] on link "Home details" at bounding box center [59, 175] width 69 height 11
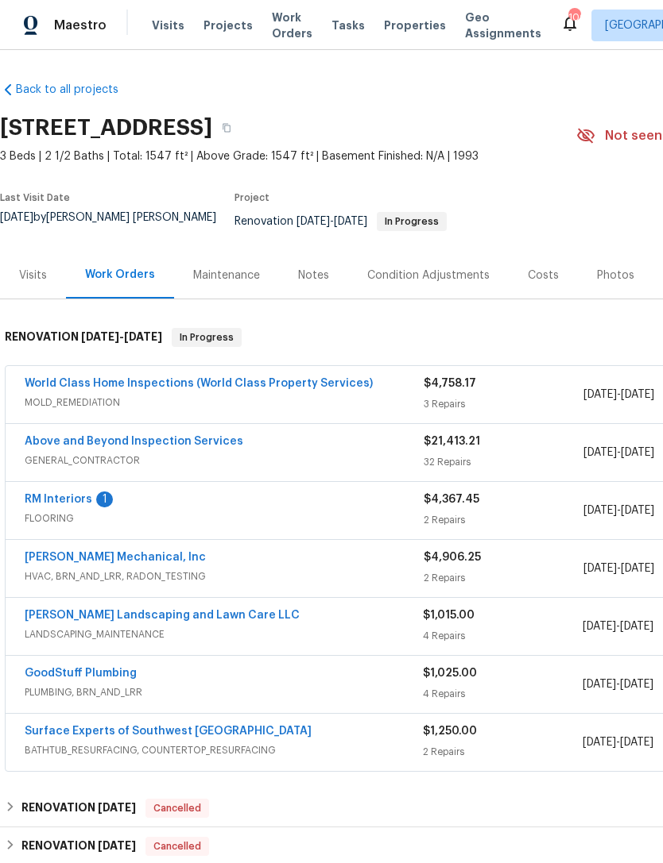
click at [106, 668] on link "GoodStuff Plumbing" at bounding box center [81, 673] width 112 height 11
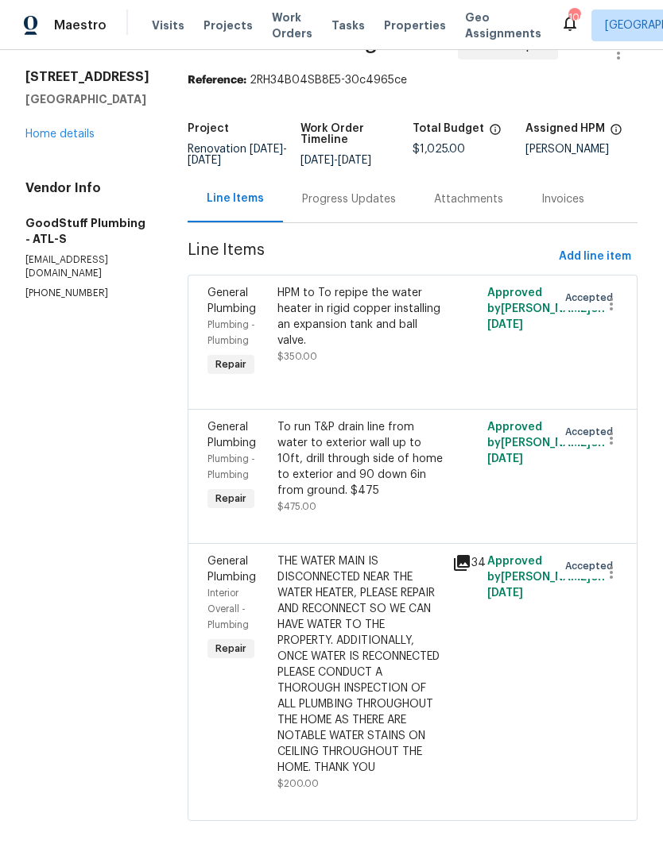
scroll to position [40, 0]
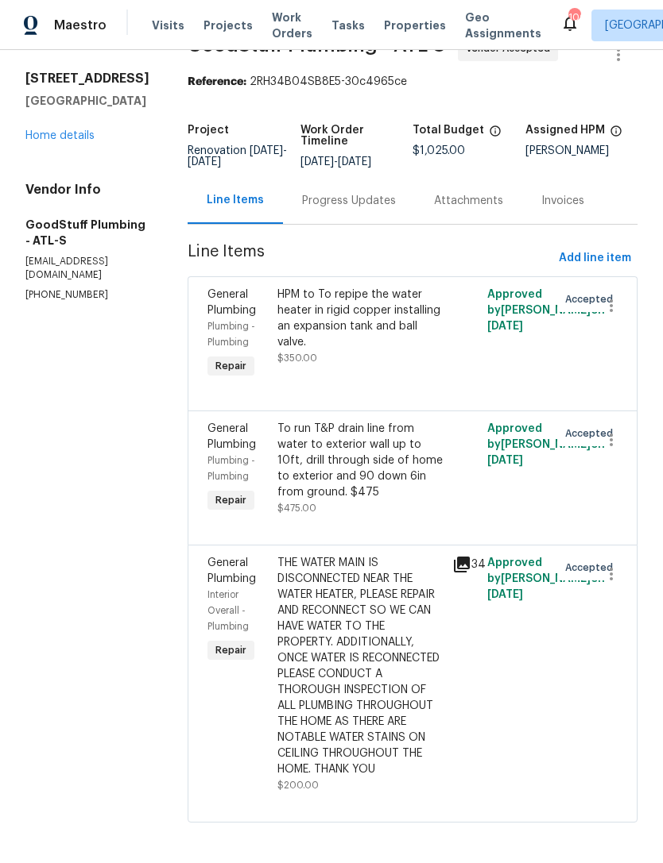
click at [390, 209] on div "Progress Updates" at bounding box center [349, 201] width 94 height 16
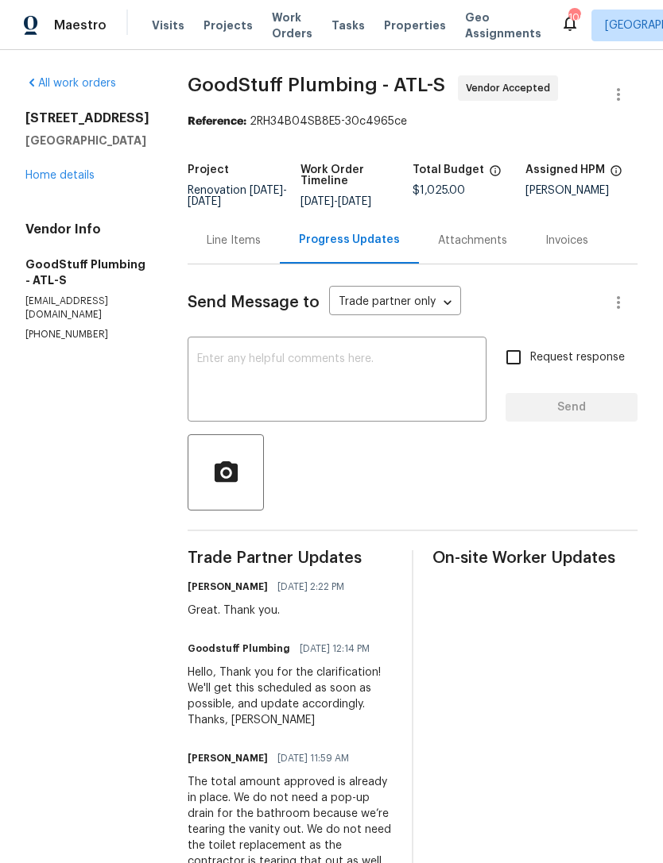
click at [65, 180] on link "Home details" at bounding box center [59, 175] width 69 height 11
